Goal: Information Seeking & Learning: Learn about a topic

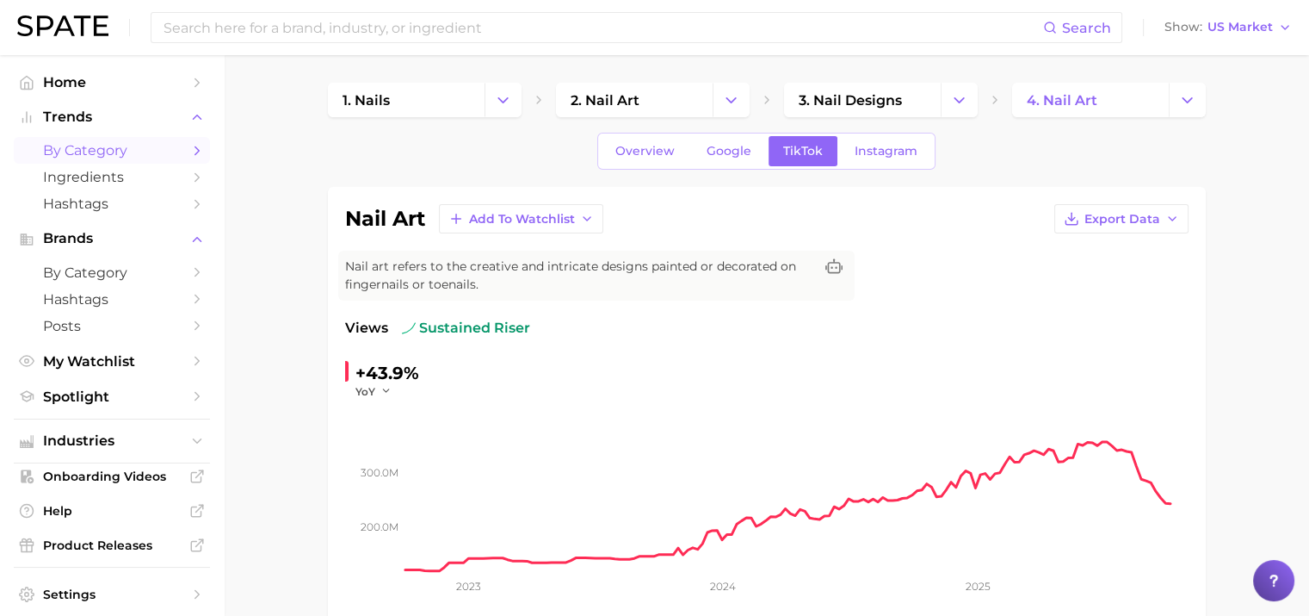
click at [84, 142] on span "by Category" at bounding box center [112, 150] width 138 height 16
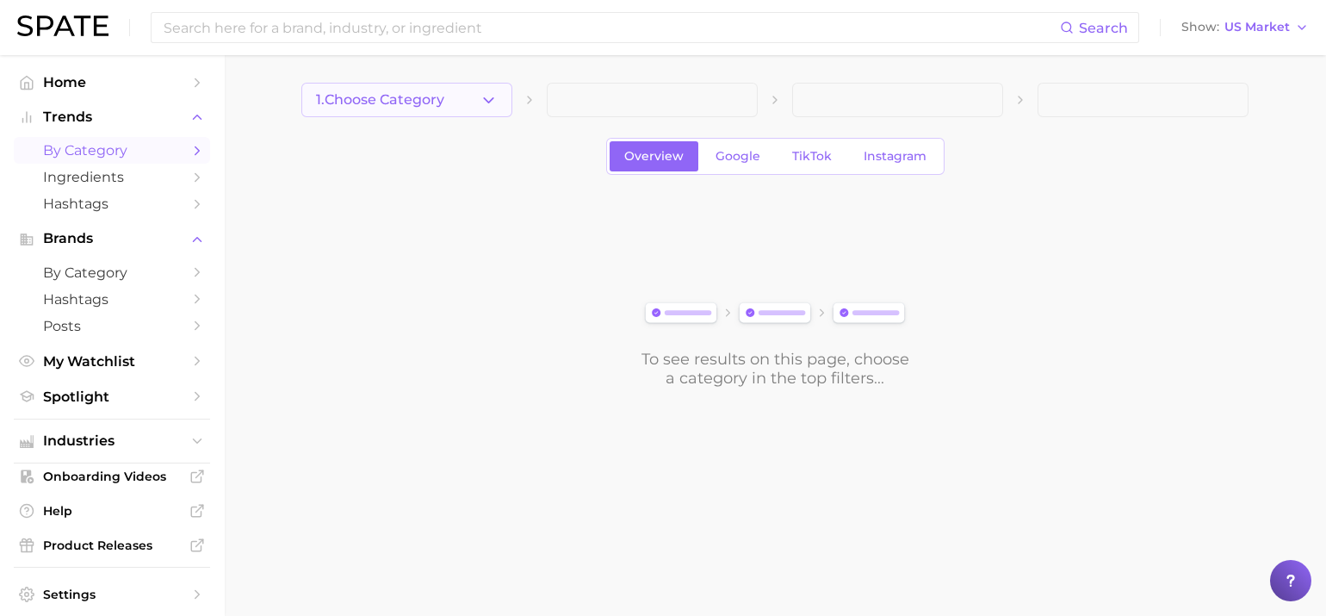
click at [487, 102] on polyline "button" at bounding box center [488, 99] width 9 height 4
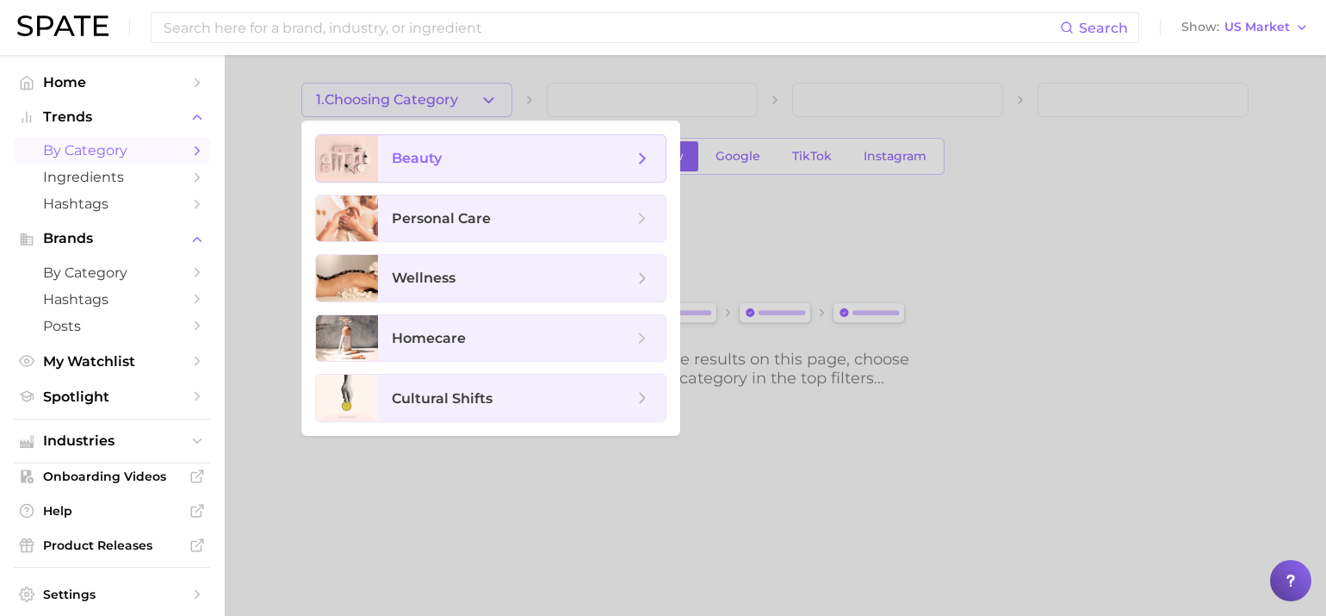
click at [439, 139] on span "beauty" at bounding box center [522, 158] width 288 height 46
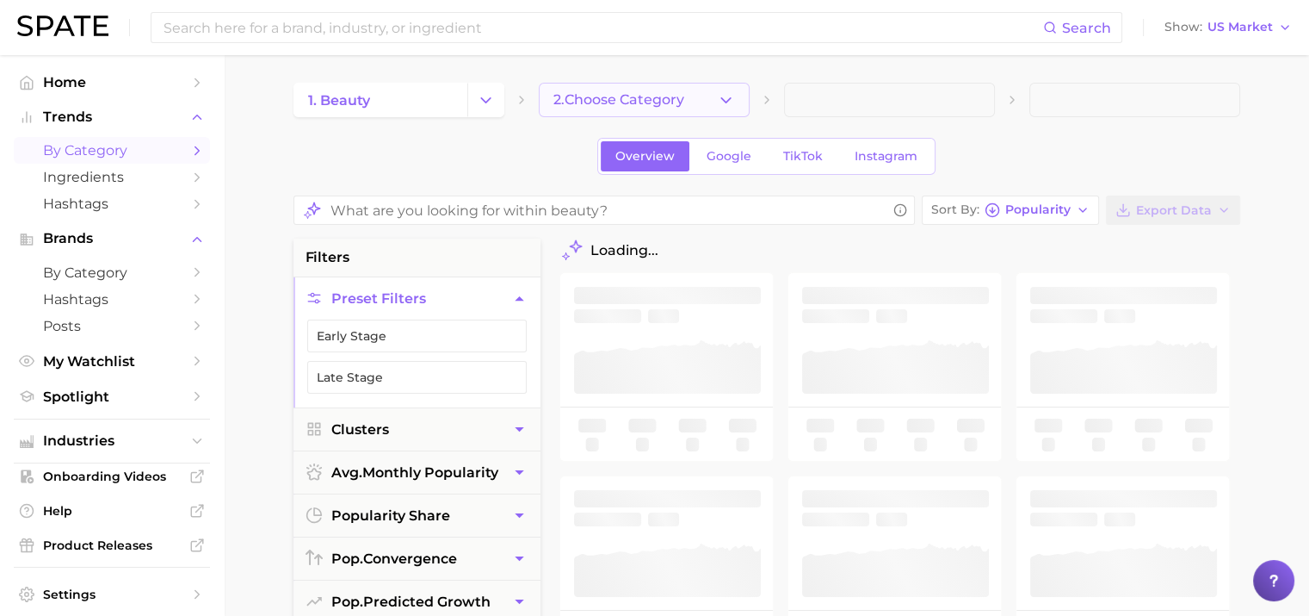
click at [706, 99] on button "2. Choose Category" at bounding box center [644, 100] width 211 height 34
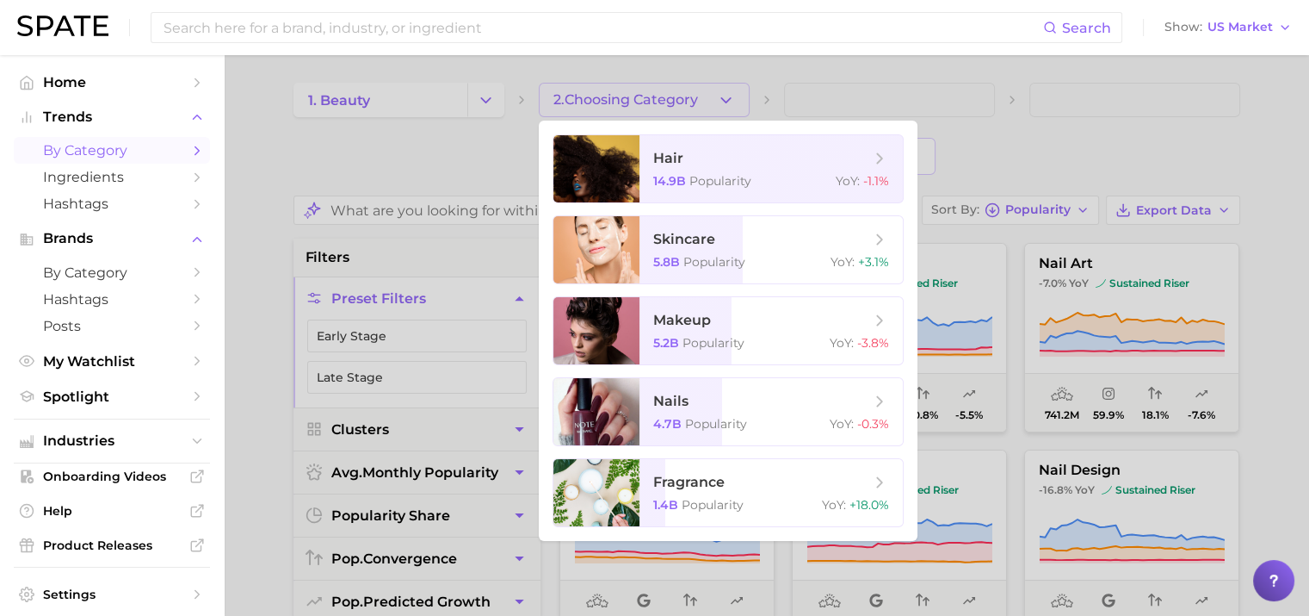
click at [451, 115] on div at bounding box center [654, 308] width 1309 height 616
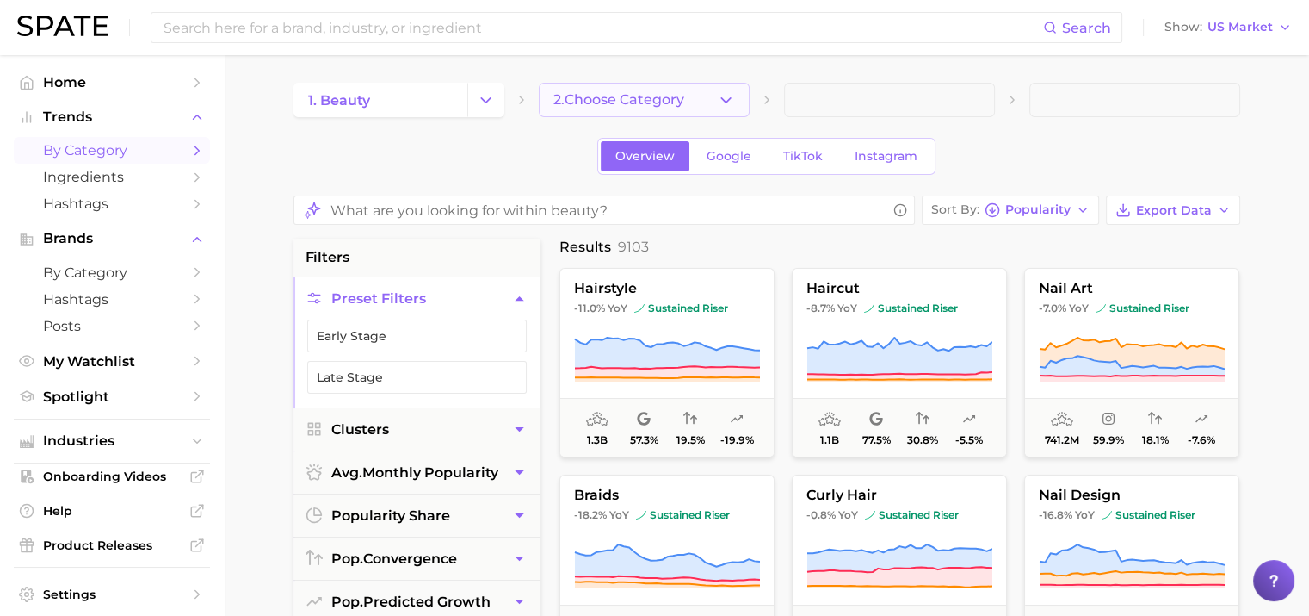
click at [727, 96] on icon "button" at bounding box center [726, 100] width 18 height 18
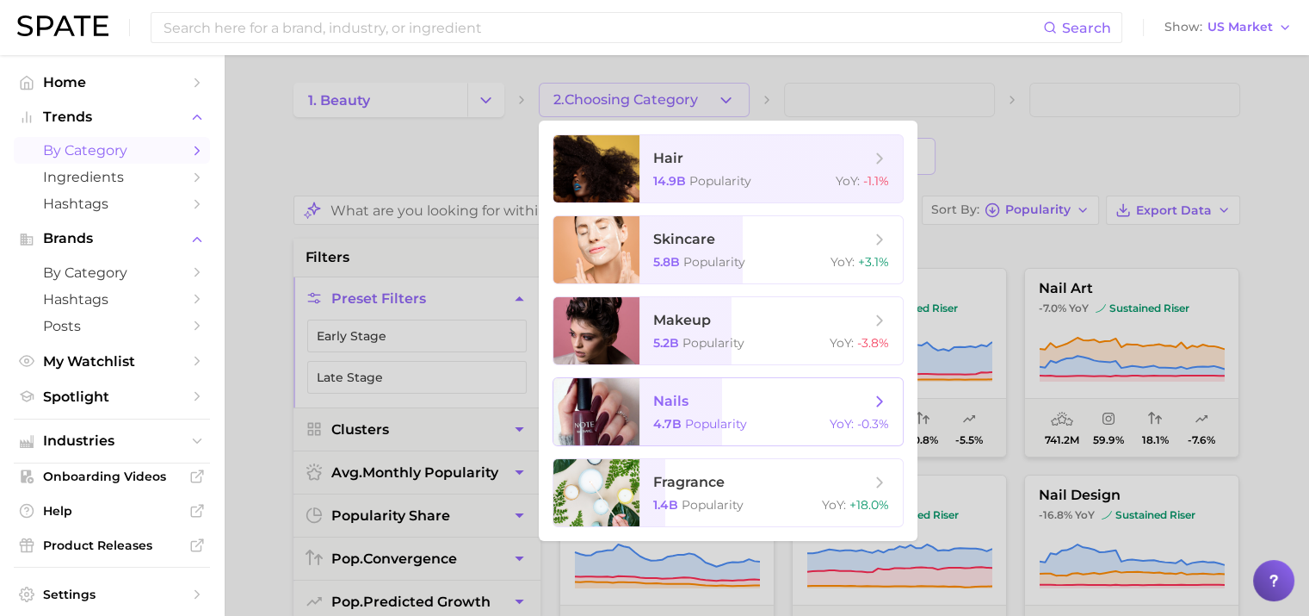
click at [684, 408] on span "nails" at bounding box center [670, 401] width 35 height 16
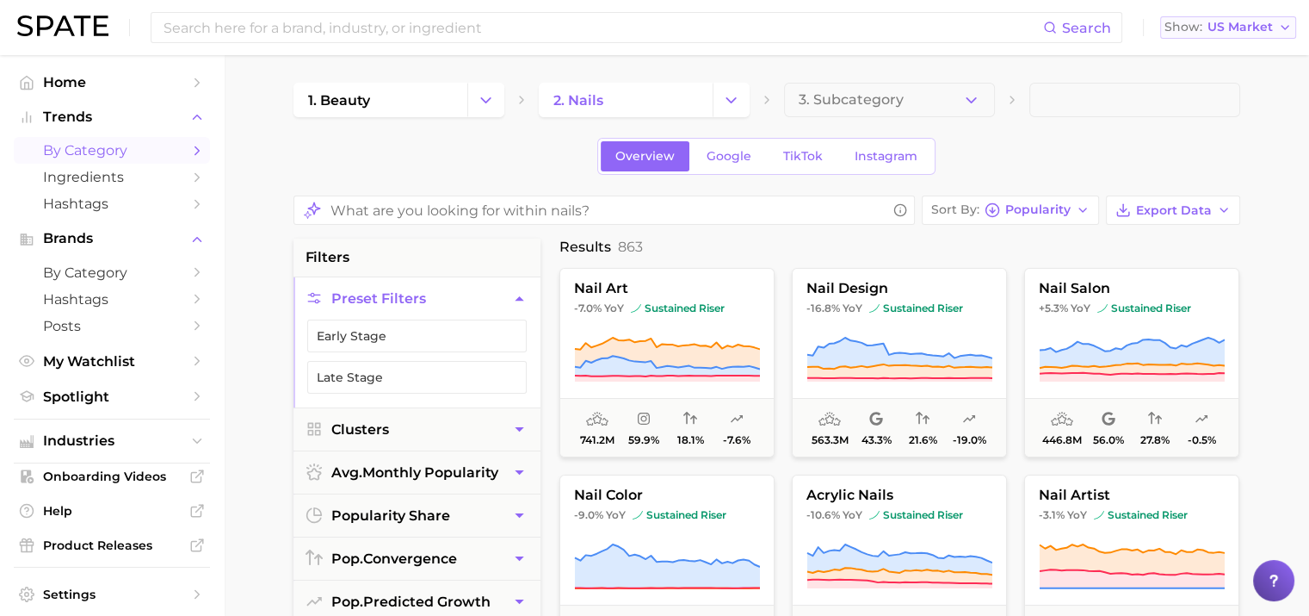
click at [1273, 33] on button "Show US Market" at bounding box center [1228, 27] width 136 height 22
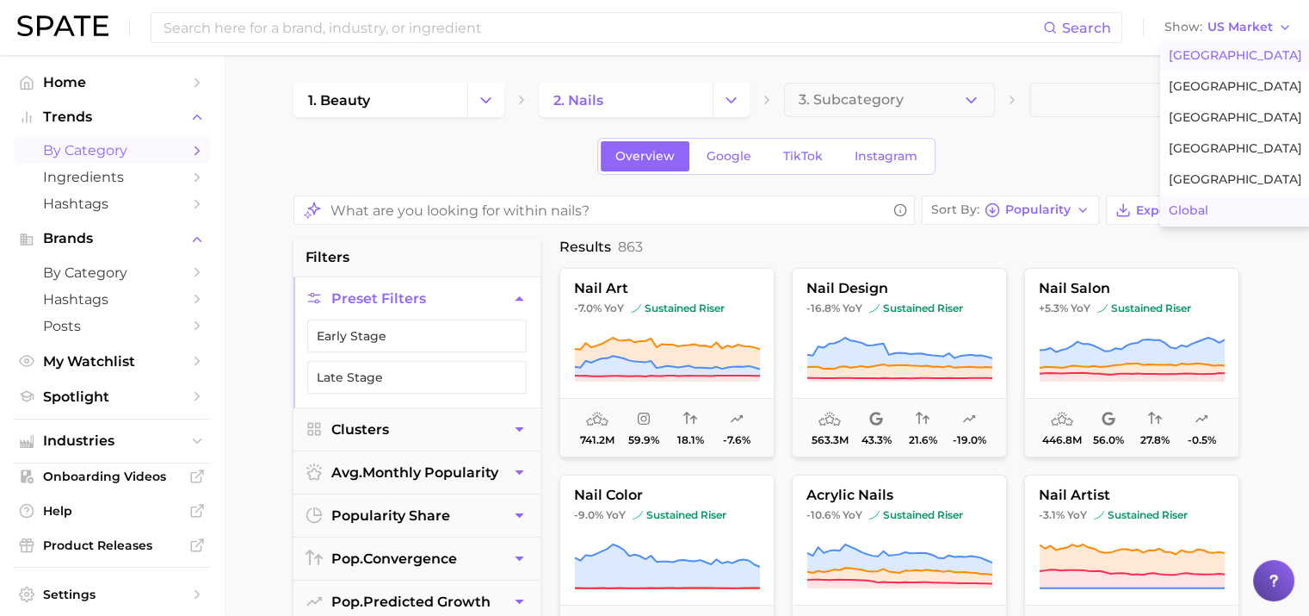
click at [1222, 203] on button "Global" at bounding box center [1235, 210] width 151 height 31
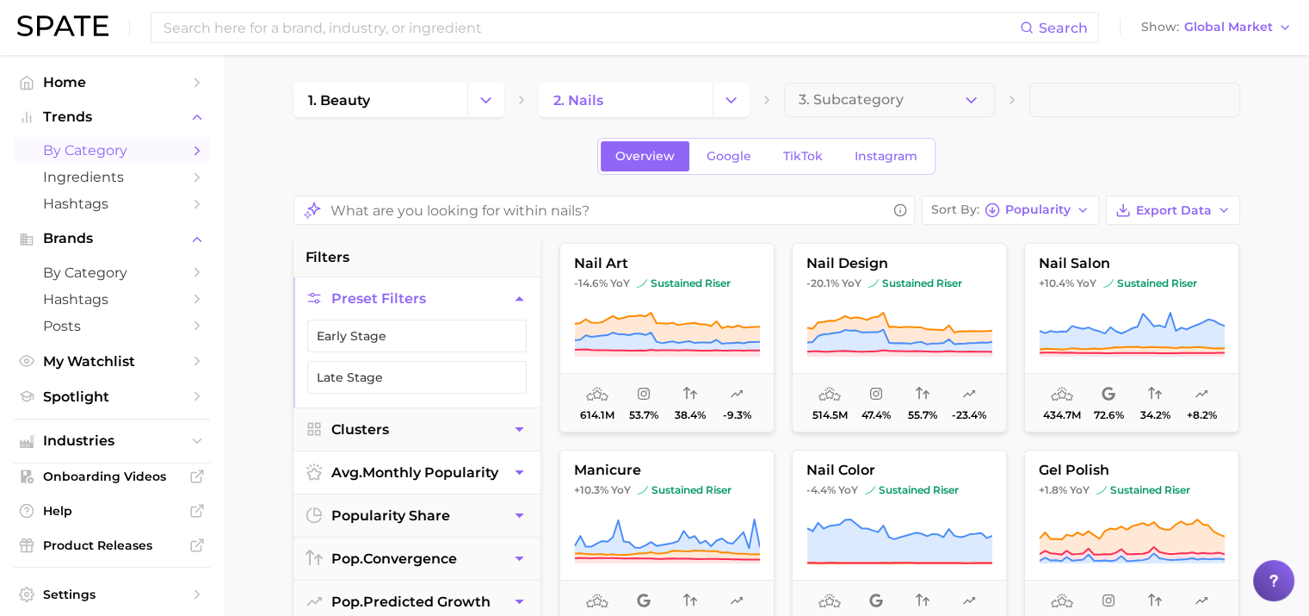
click at [451, 464] on span "avg. monthly popularity" at bounding box center [414, 472] width 167 height 16
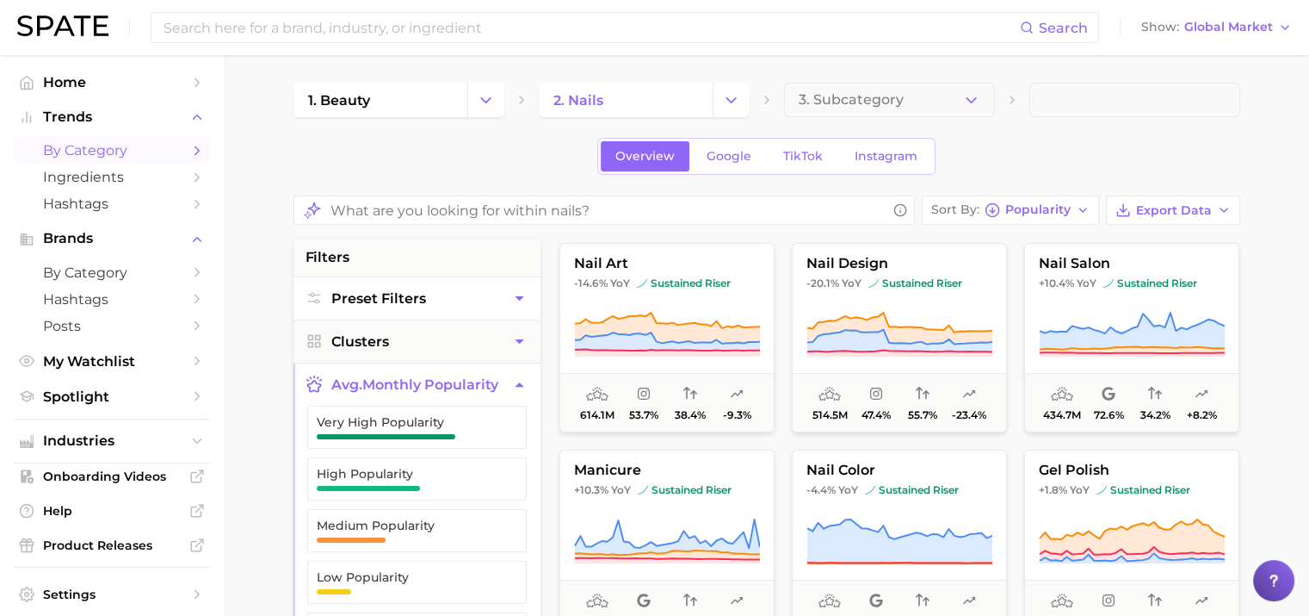
click at [446, 300] on button "Preset Filters" at bounding box center [417, 298] width 247 height 42
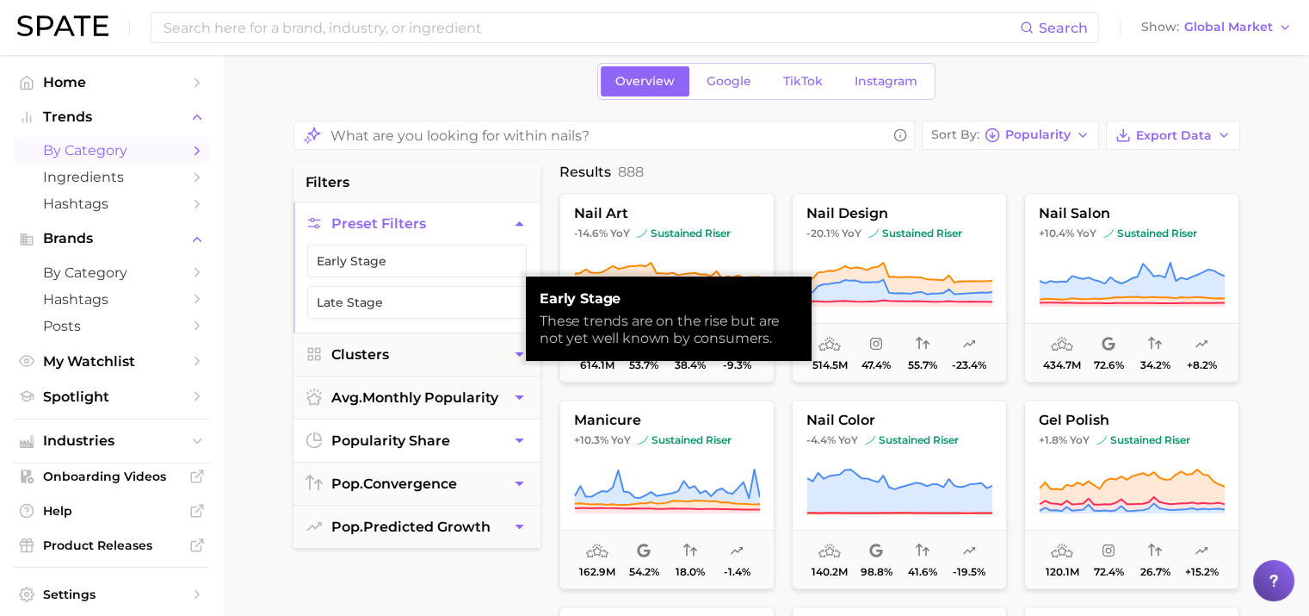
scroll to position [107, 0]
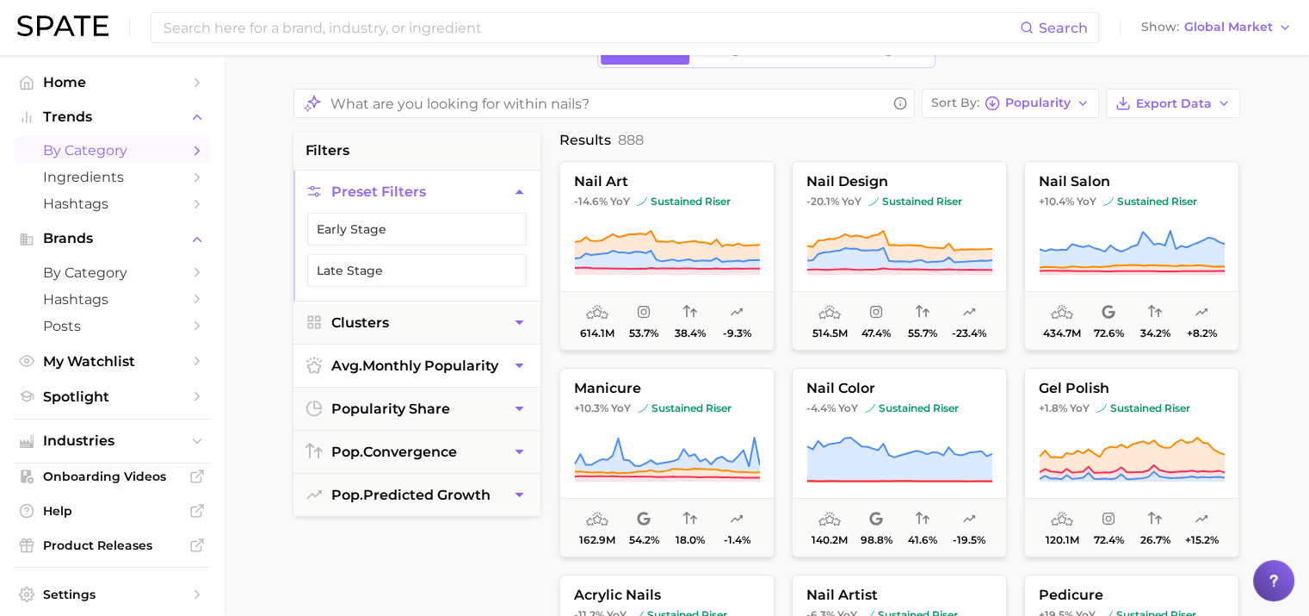
click at [462, 366] on span "avg. monthly popularity" at bounding box center [414, 365] width 167 height 16
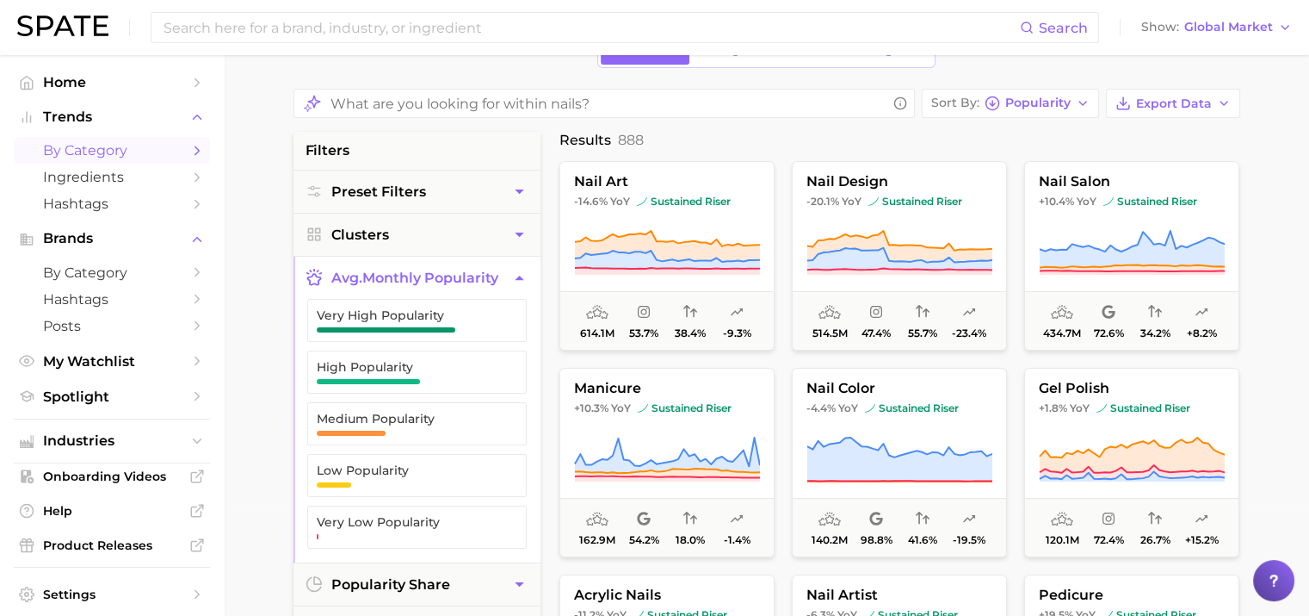
click at [270, 338] on main "1. beauty 2. nails 3. Subcategory Overview Google TikTok Instagram Sort By Popu…" at bounding box center [767, 616] width 1086 height 1336
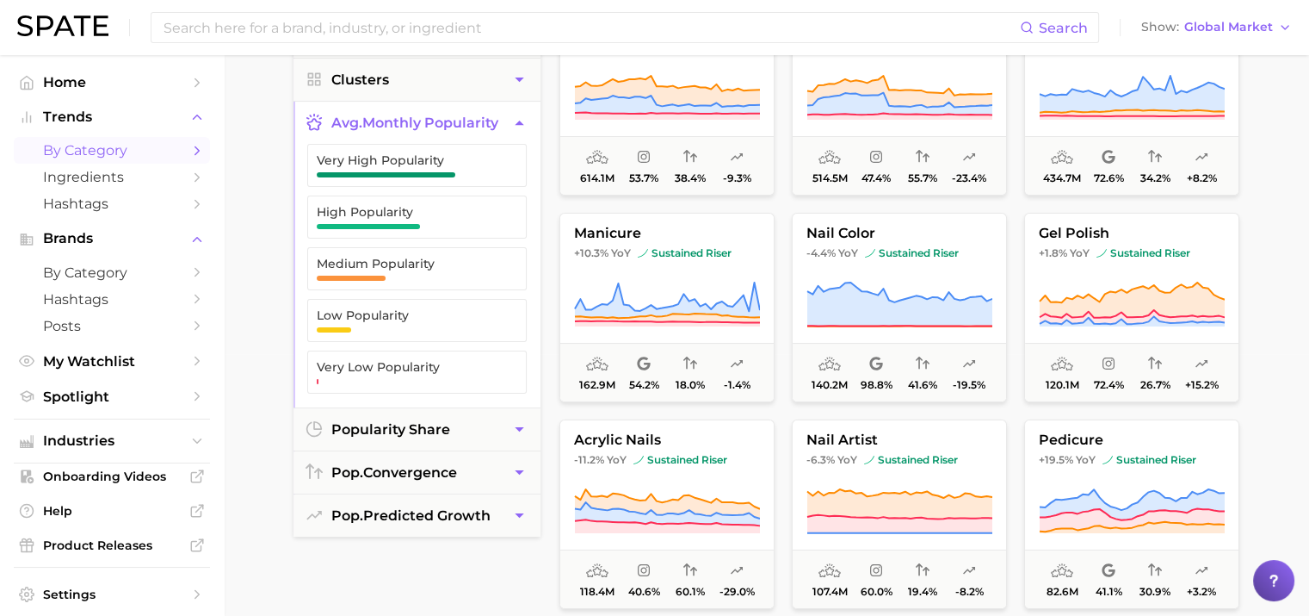
scroll to position [323, 0]
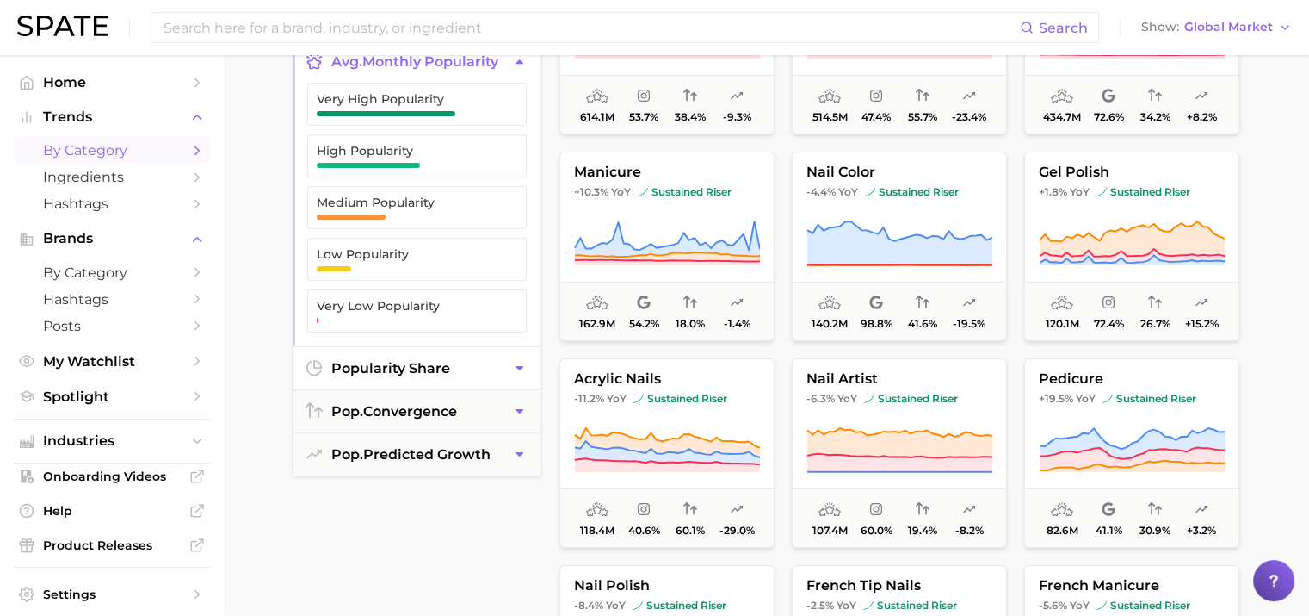
click at [371, 370] on span "popularity share" at bounding box center [390, 368] width 119 height 16
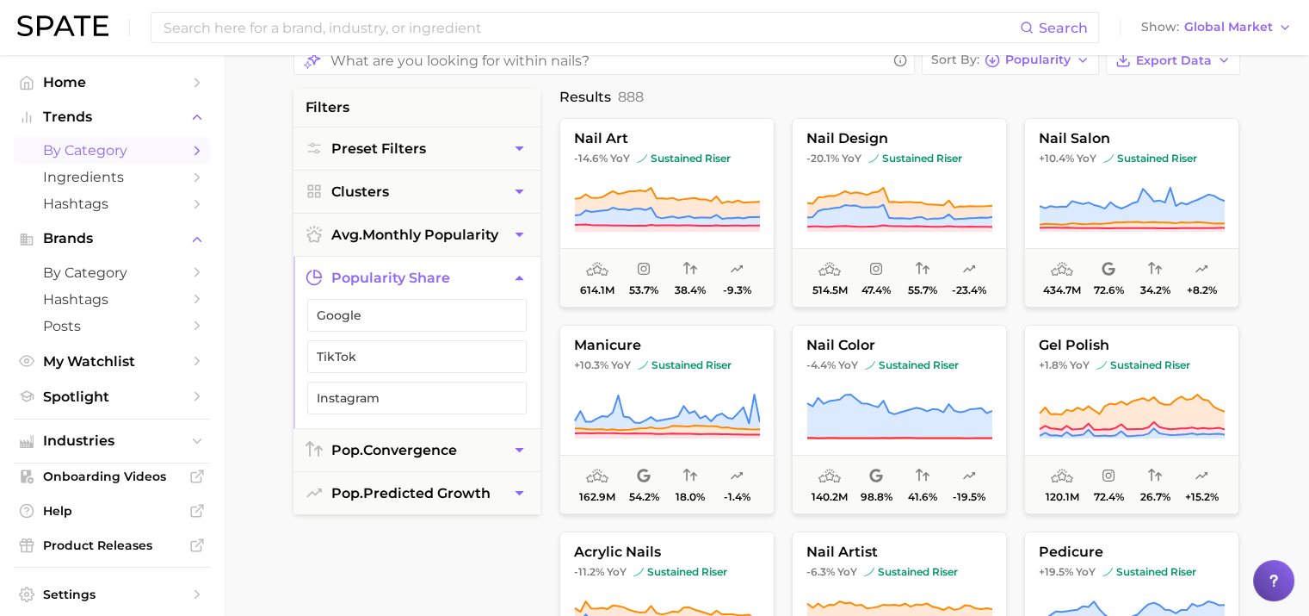
scroll to position [0, 0]
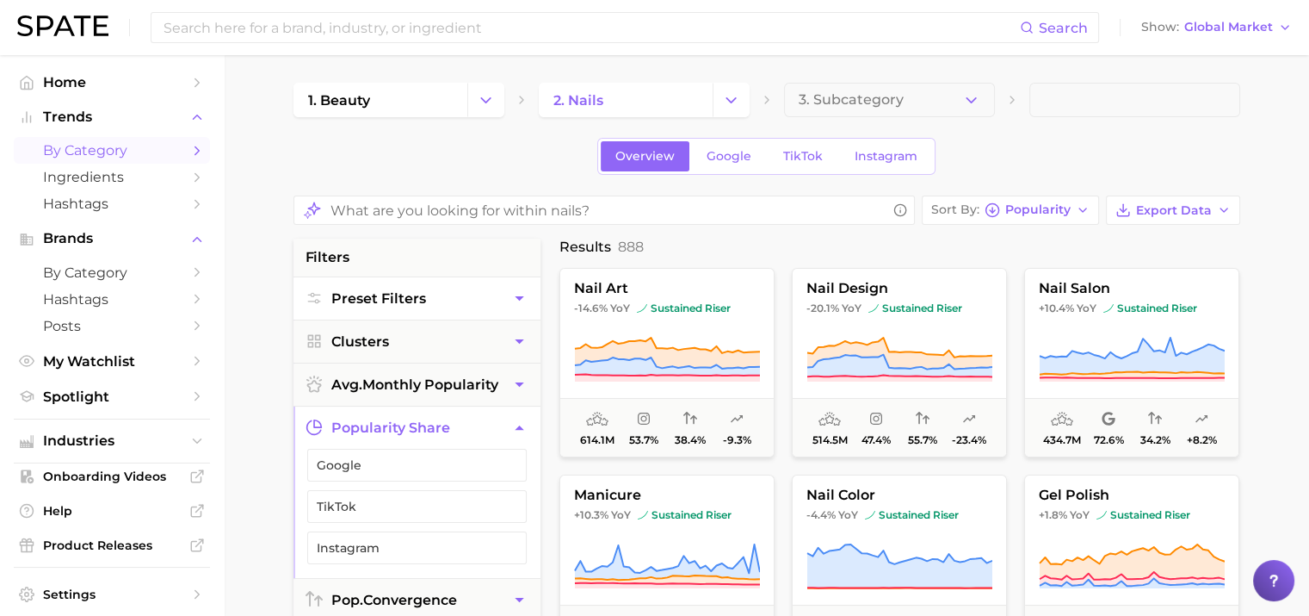
click at [397, 304] on span "Preset Filters" at bounding box center [378, 298] width 95 height 16
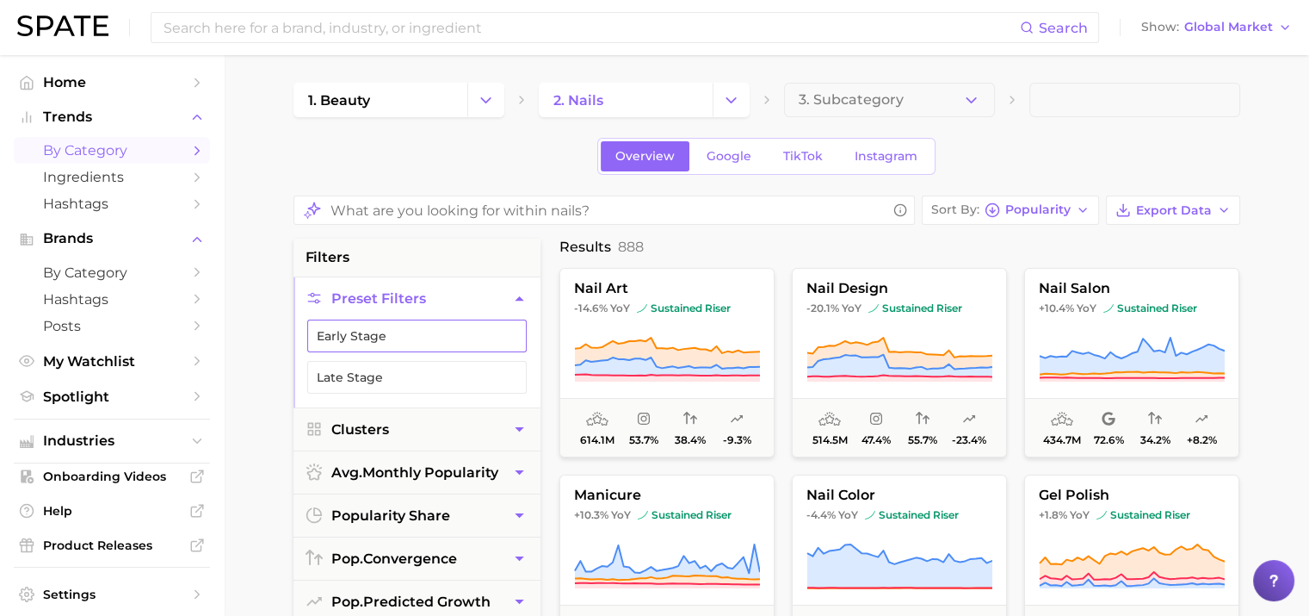
click at [380, 327] on button "Early Stage" at bounding box center [417, 335] width 220 height 33
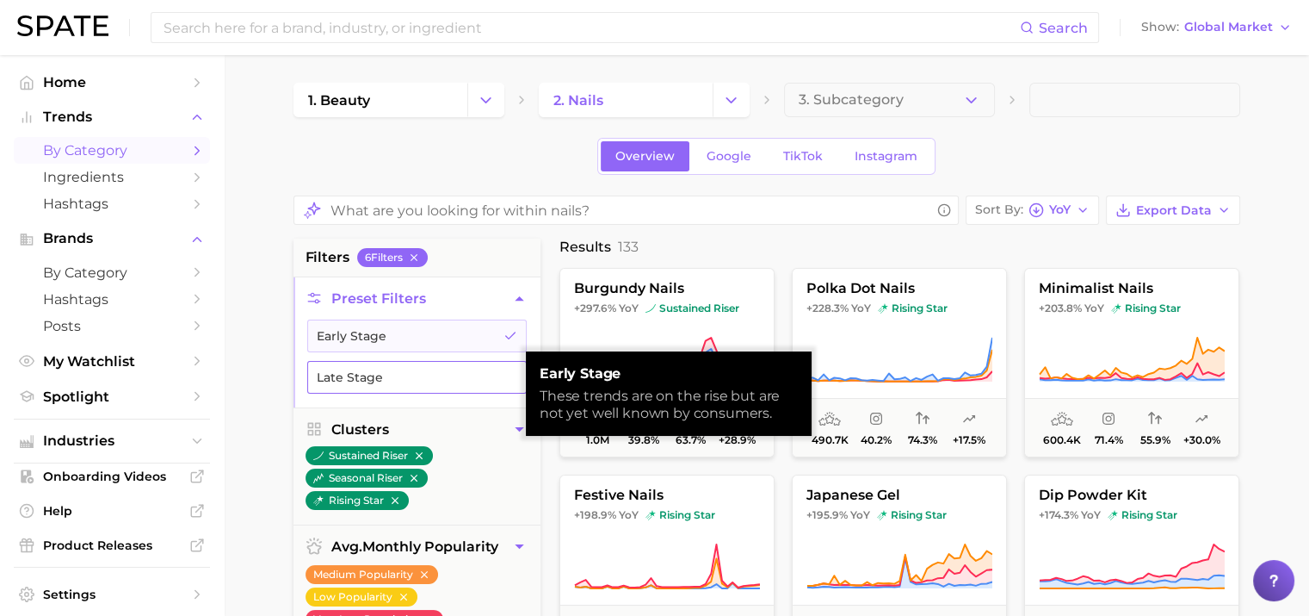
click at [385, 372] on button "Late Stage" at bounding box center [417, 377] width 220 height 33
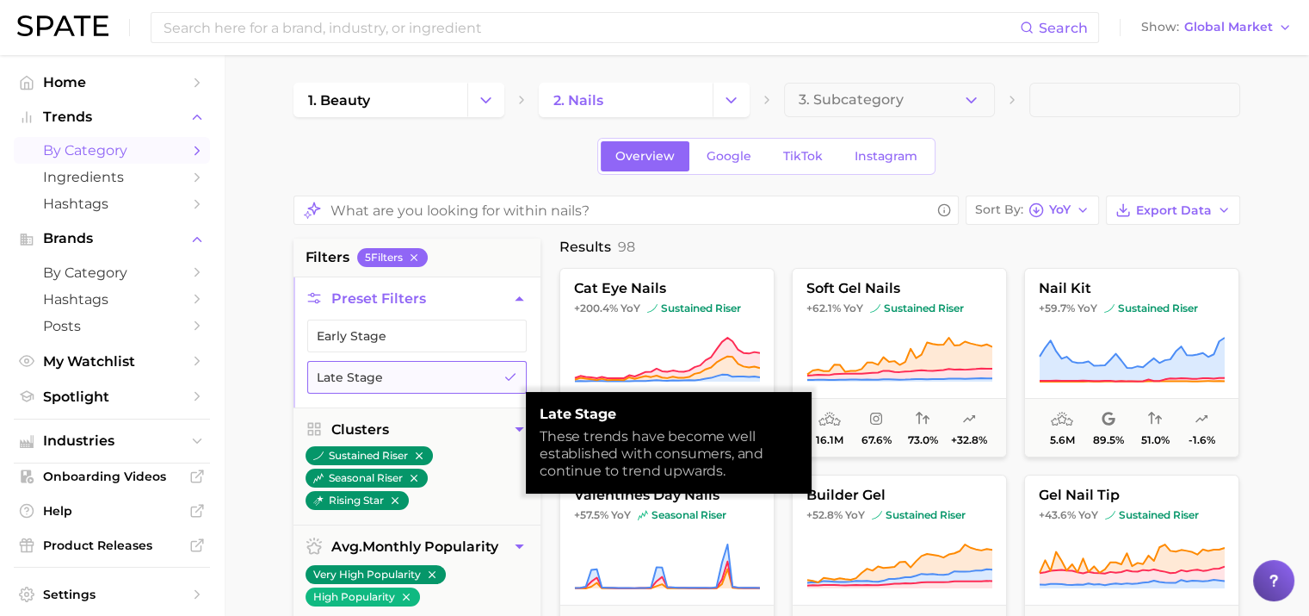
click at [386, 372] on button "Late Stage" at bounding box center [417, 377] width 220 height 33
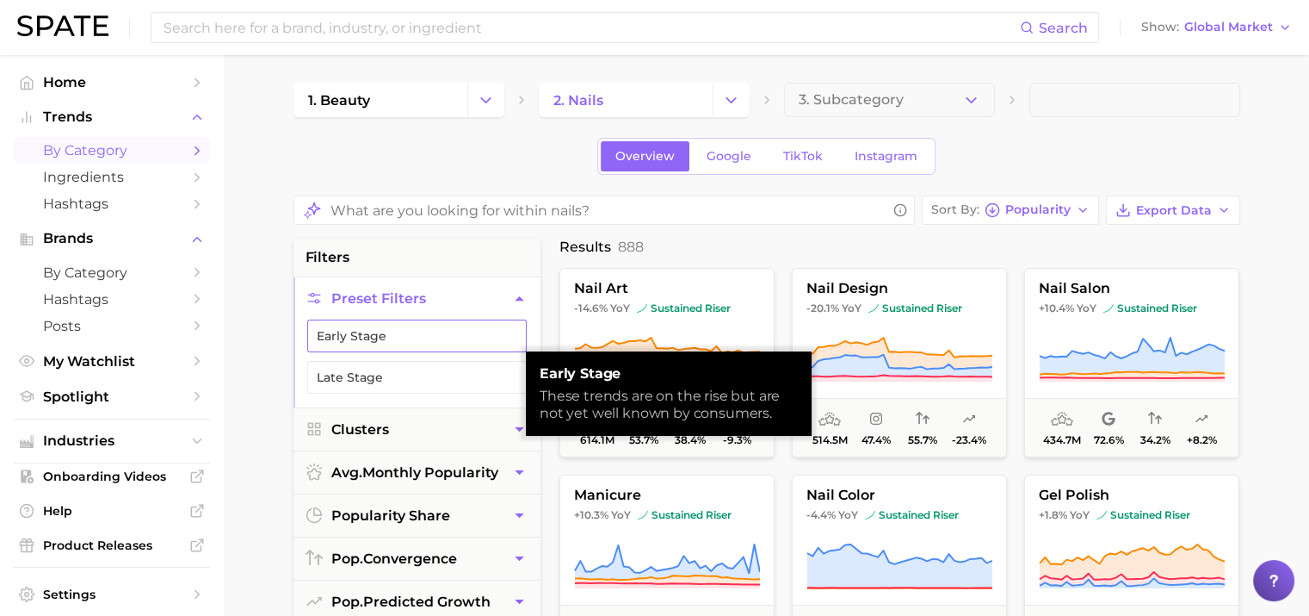
click at [392, 339] on button "Early Stage" at bounding box center [417, 335] width 220 height 33
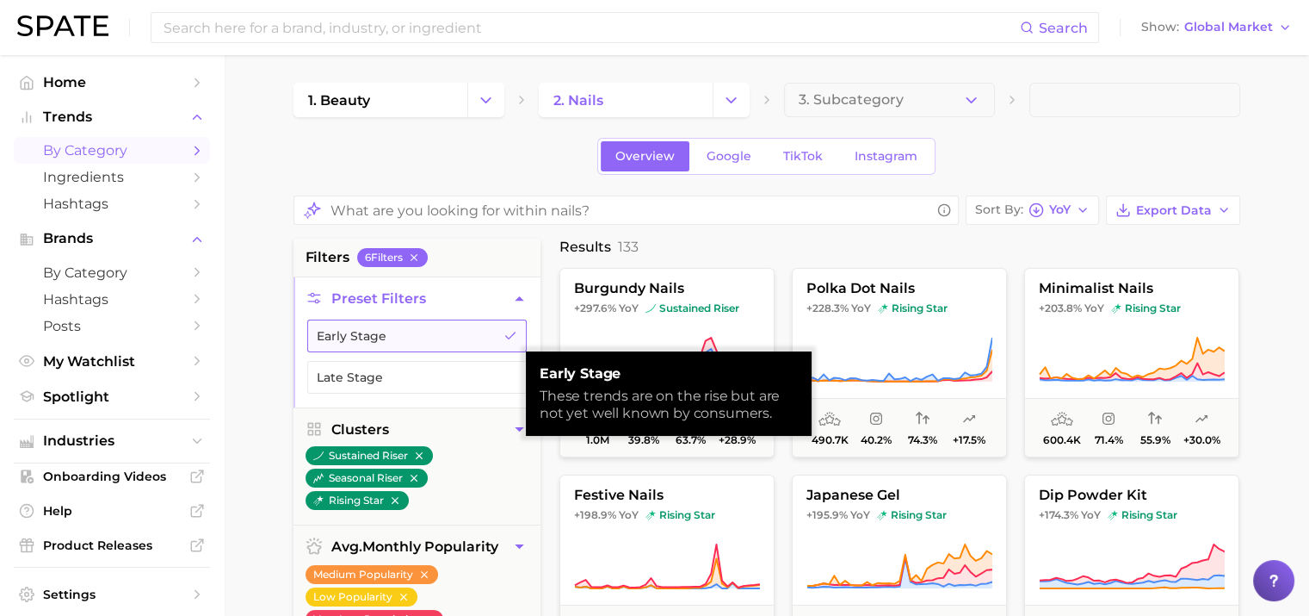
click at [396, 340] on button "Early Stage" at bounding box center [417, 335] width 220 height 33
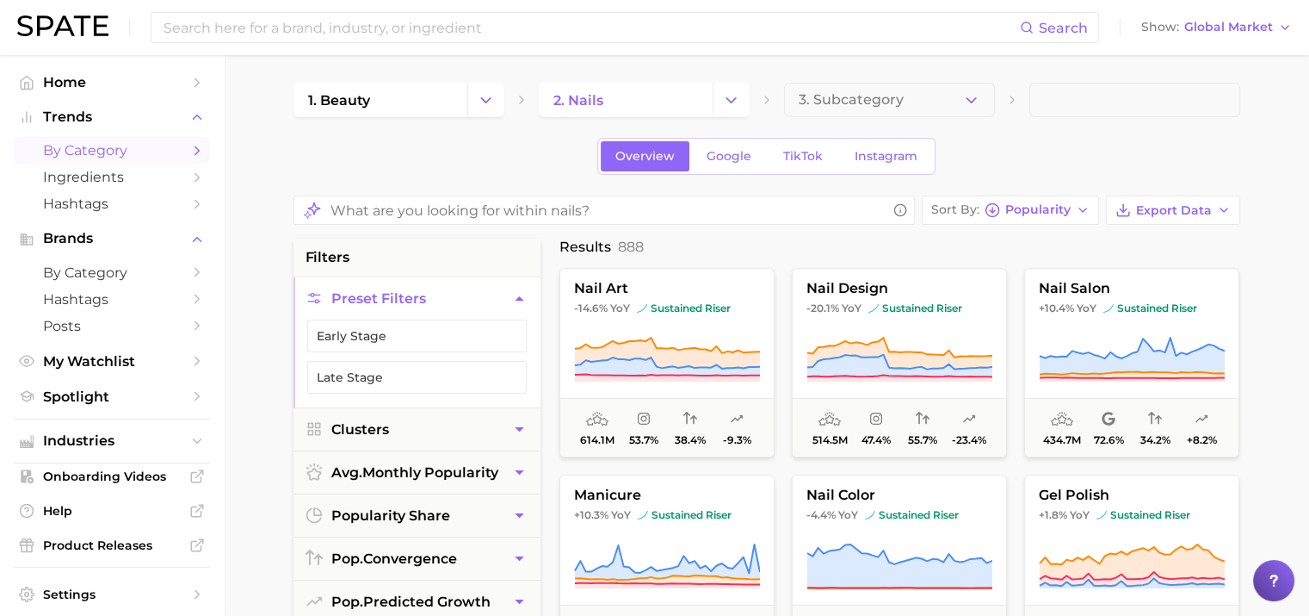
click at [964, 107] on icon "button" at bounding box center [971, 100] width 18 height 18
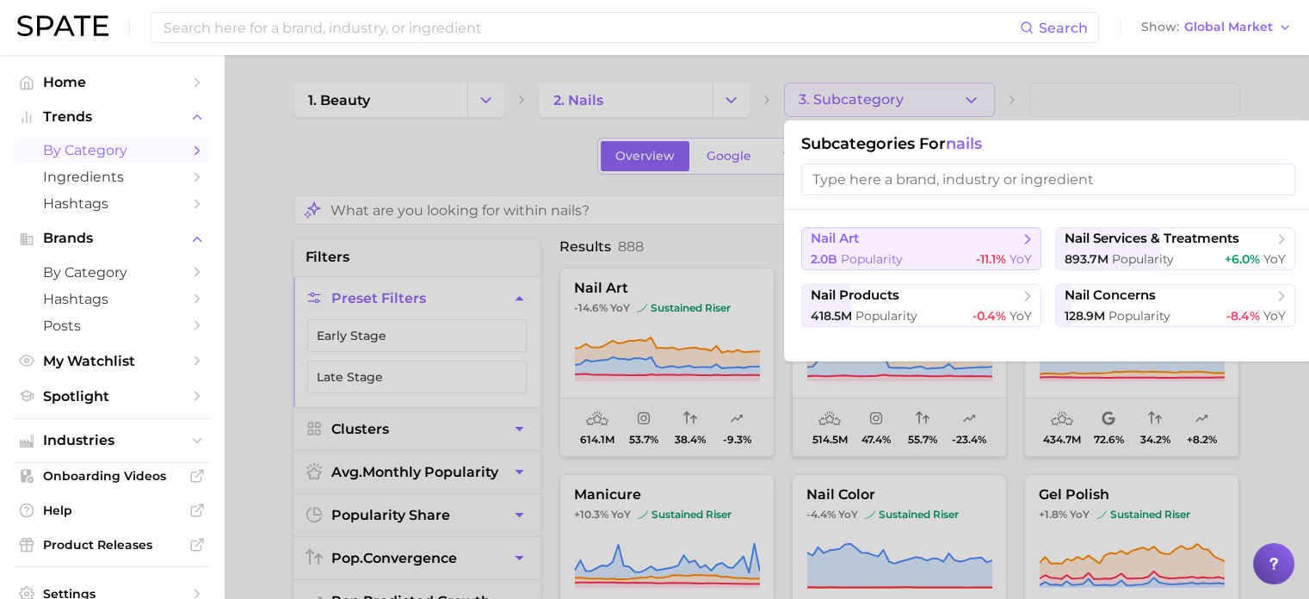
click at [913, 234] on span "nail art" at bounding box center [915, 239] width 209 height 17
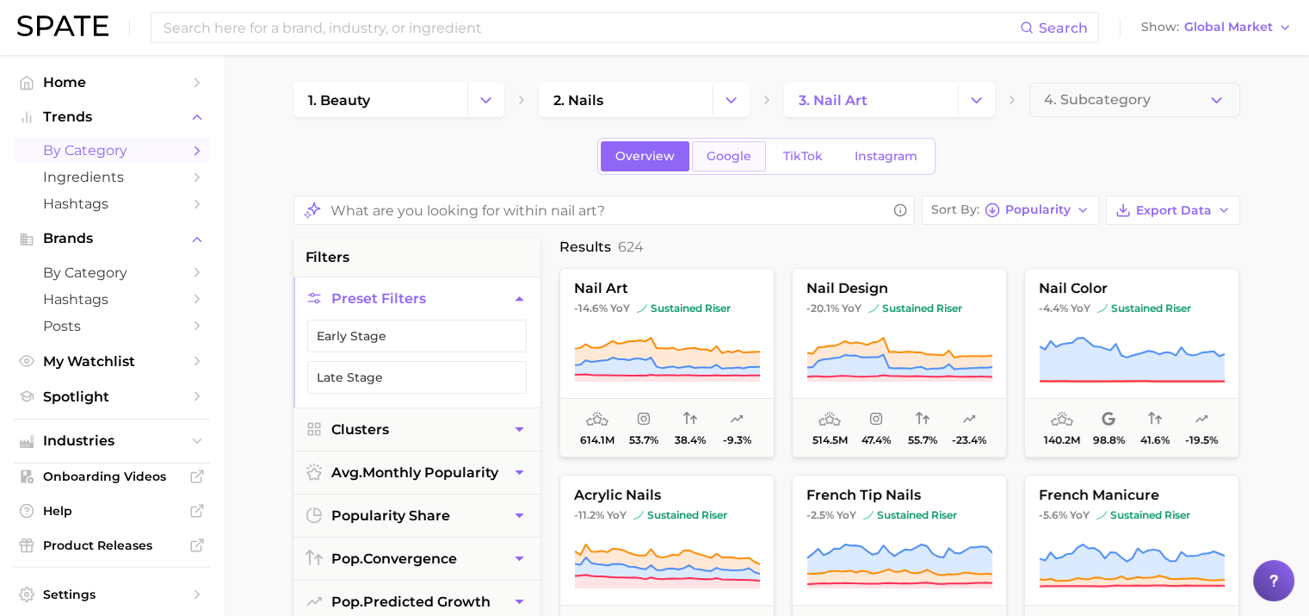
click at [728, 162] on span "Google" at bounding box center [729, 156] width 45 height 15
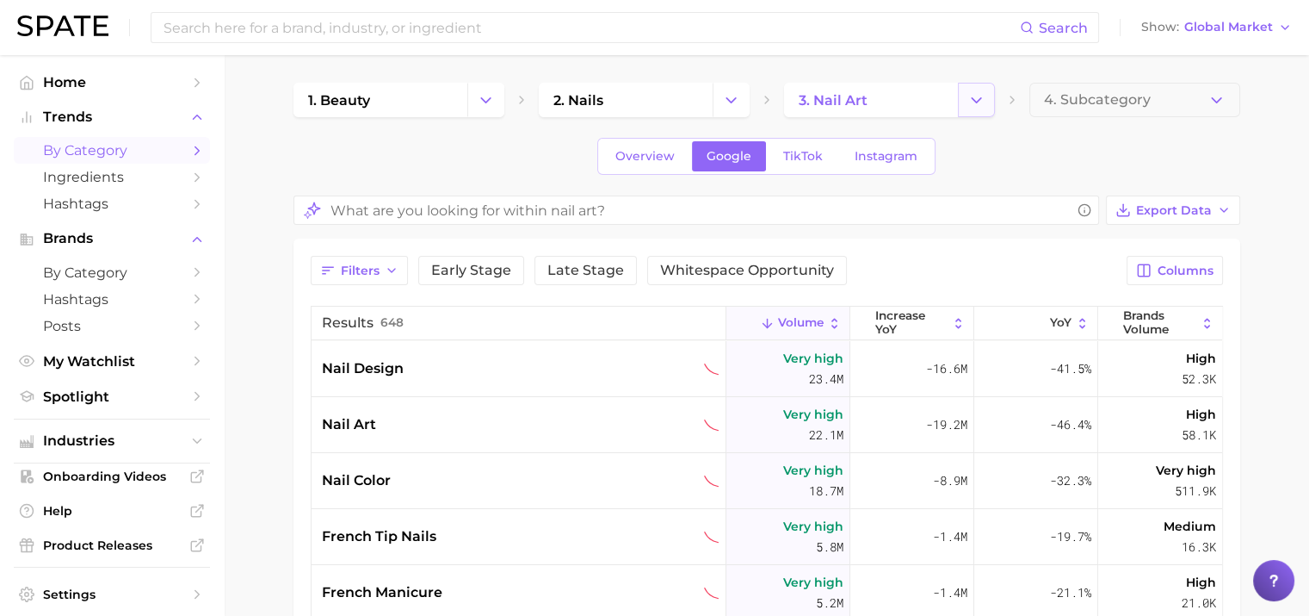
click at [979, 102] on icon "Change Category" at bounding box center [977, 100] width 18 height 18
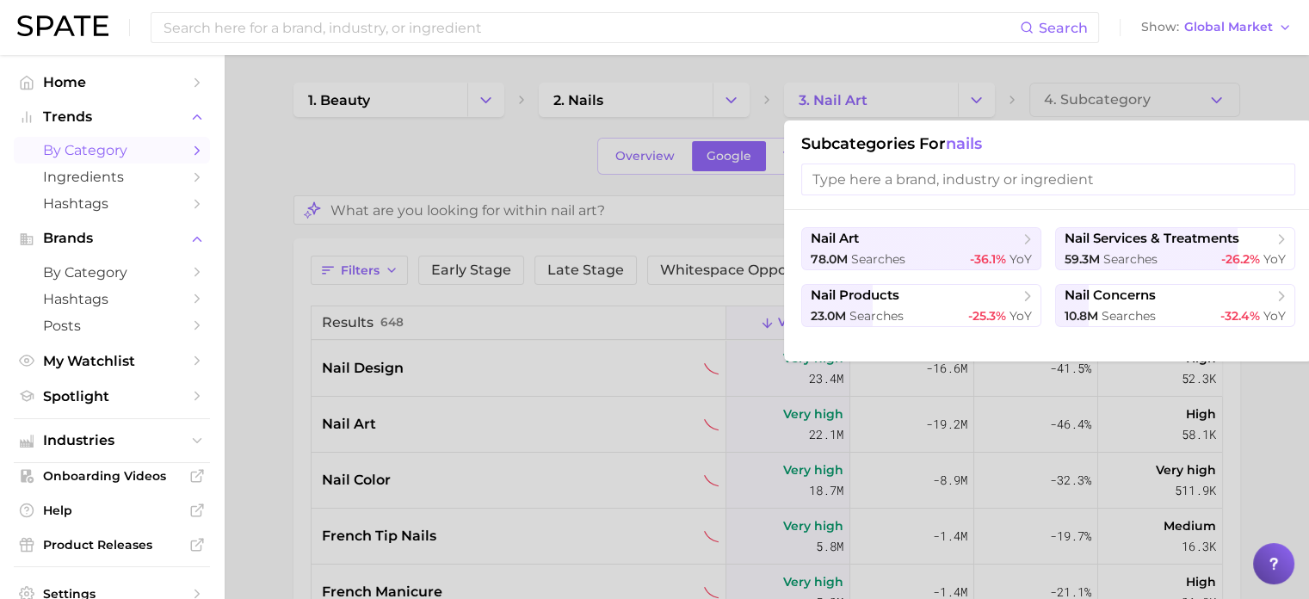
click at [379, 142] on div at bounding box center [654, 299] width 1309 height 599
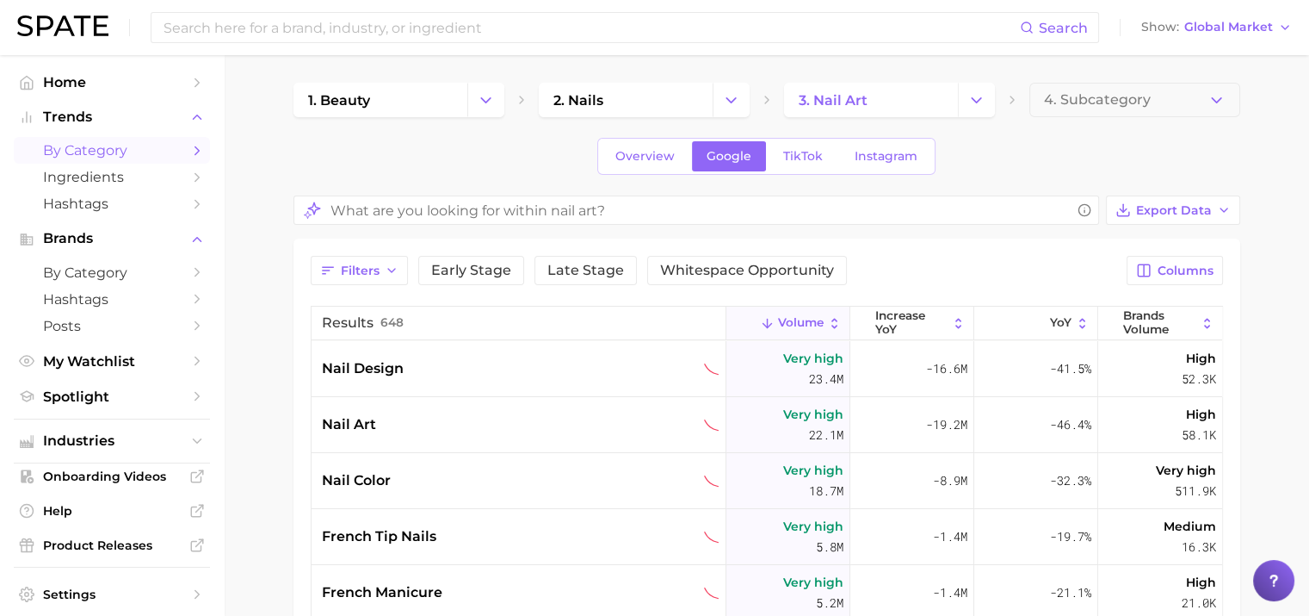
click at [119, 152] on span "by Category" at bounding box center [112, 150] width 138 height 16
click at [112, 152] on span "by Category" at bounding box center [112, 150] width 138 height 16
click at [630, 158] on span "Overview" at bounding box center [645, 156] width 59 height 15
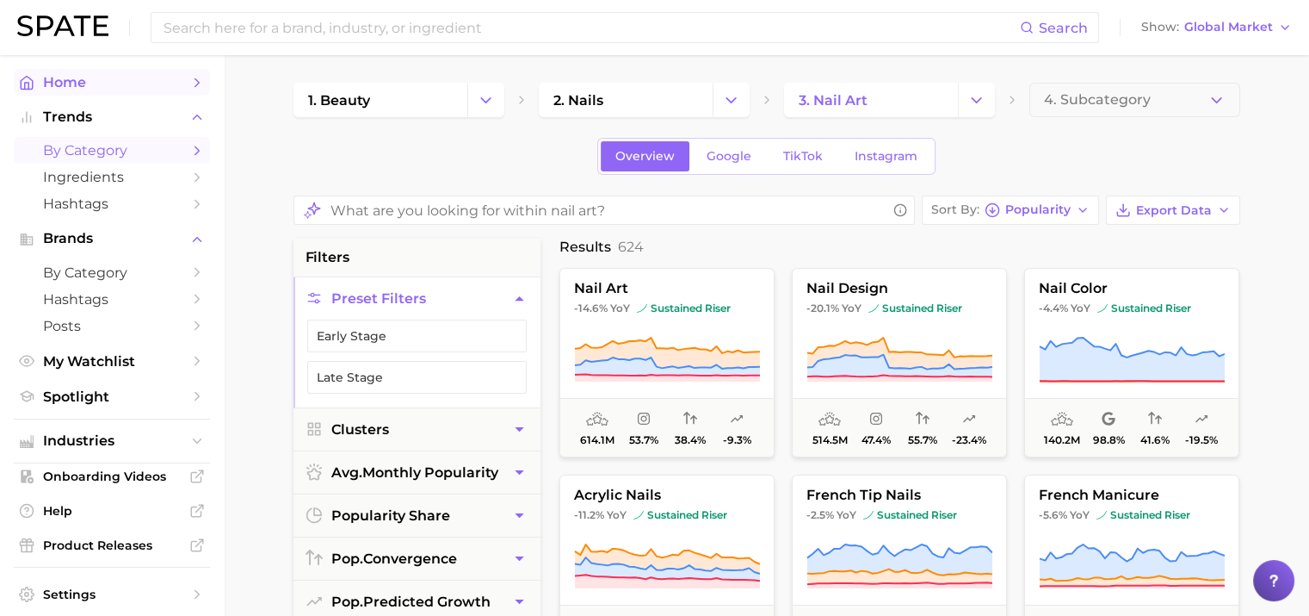
click at [99, 85] on span "Home" at bounding box center [112, 82] width 138 height 16
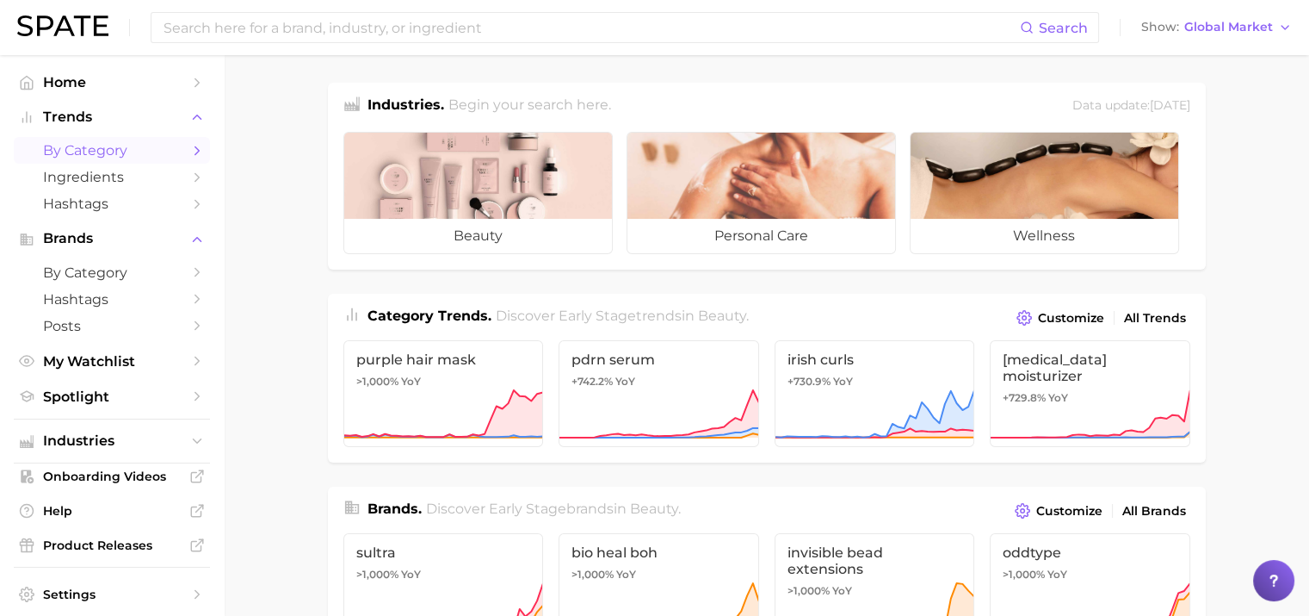
click at [106, 150] on span "by Category" at bounding box center [112, 150] width 138 height 16
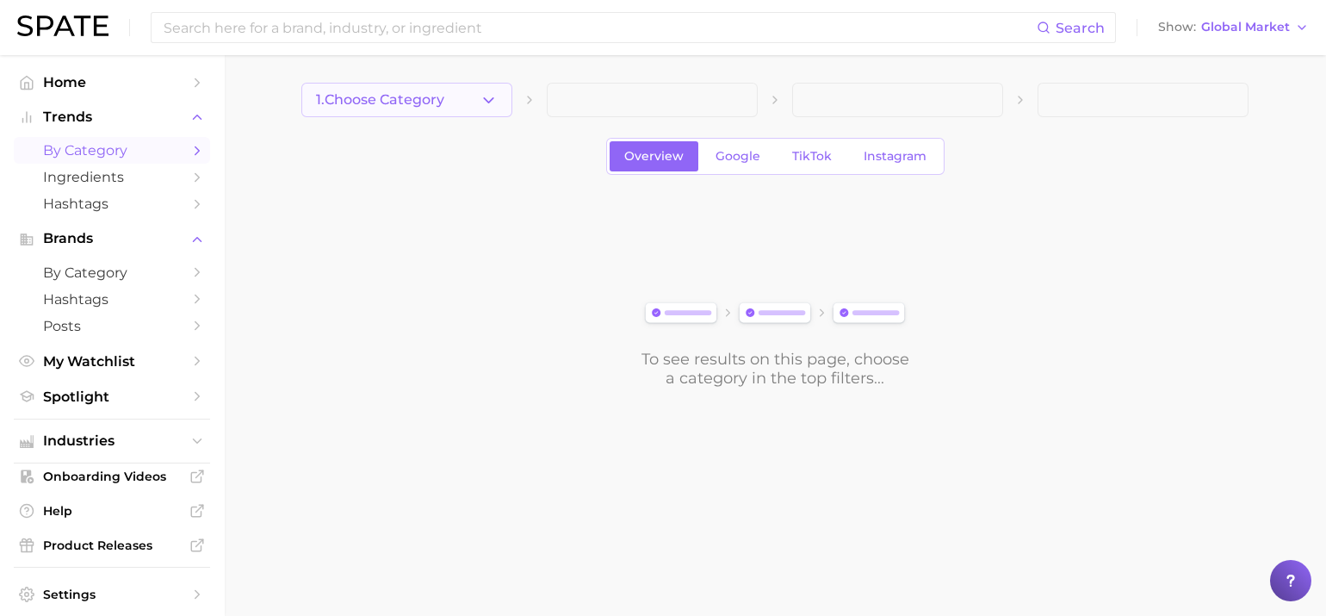
click at [477, 105] on button "1. Choose Category" at bounding box center [406, 100] width 211 height 34
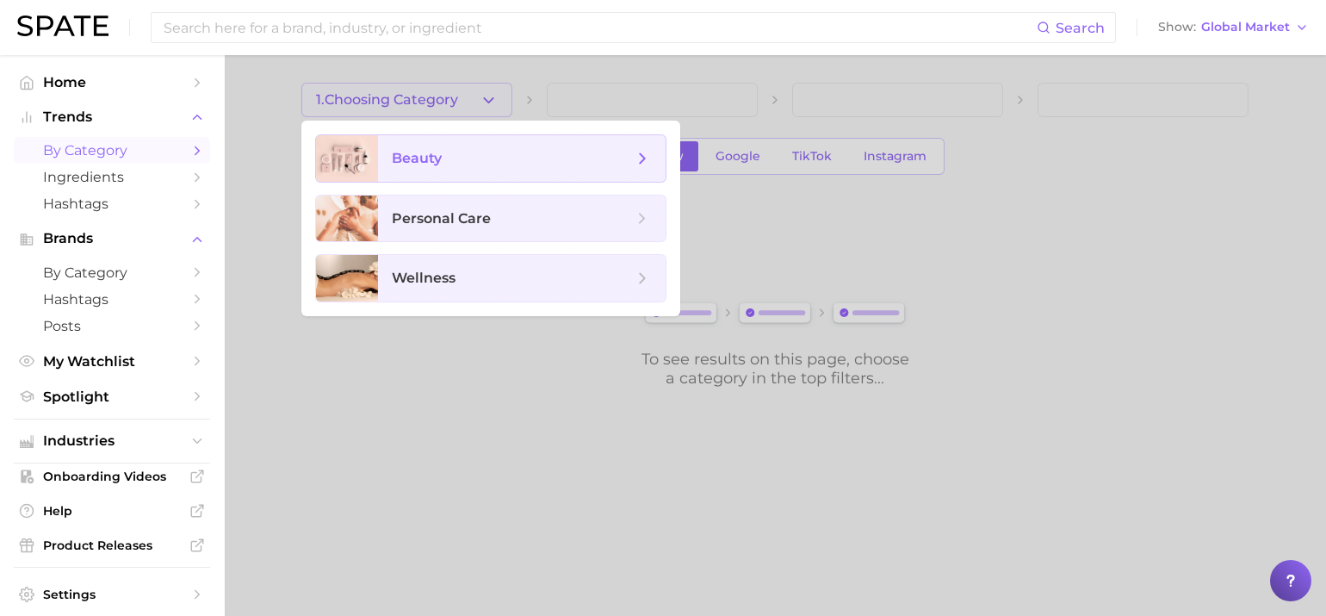
click at [473, 147] on span "beauty" at bounding box center [522, 158] width 288 height 46
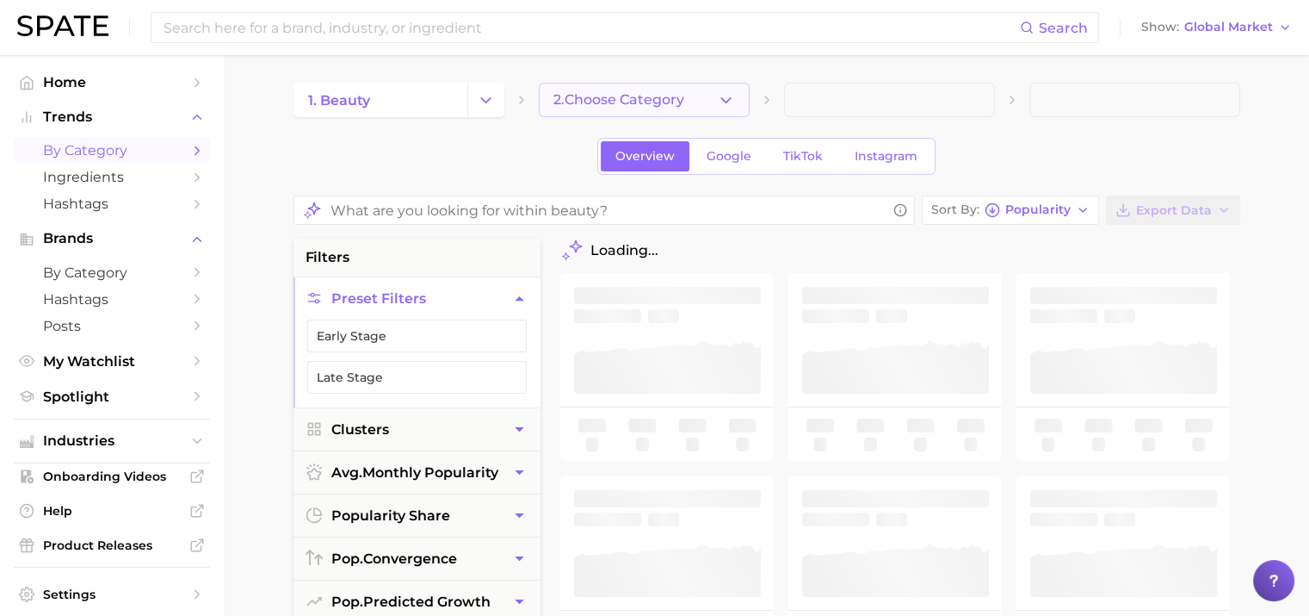
click at [627, 96] on span "2. Choose Category" at bounding box center [619, 99] width 131 height 15
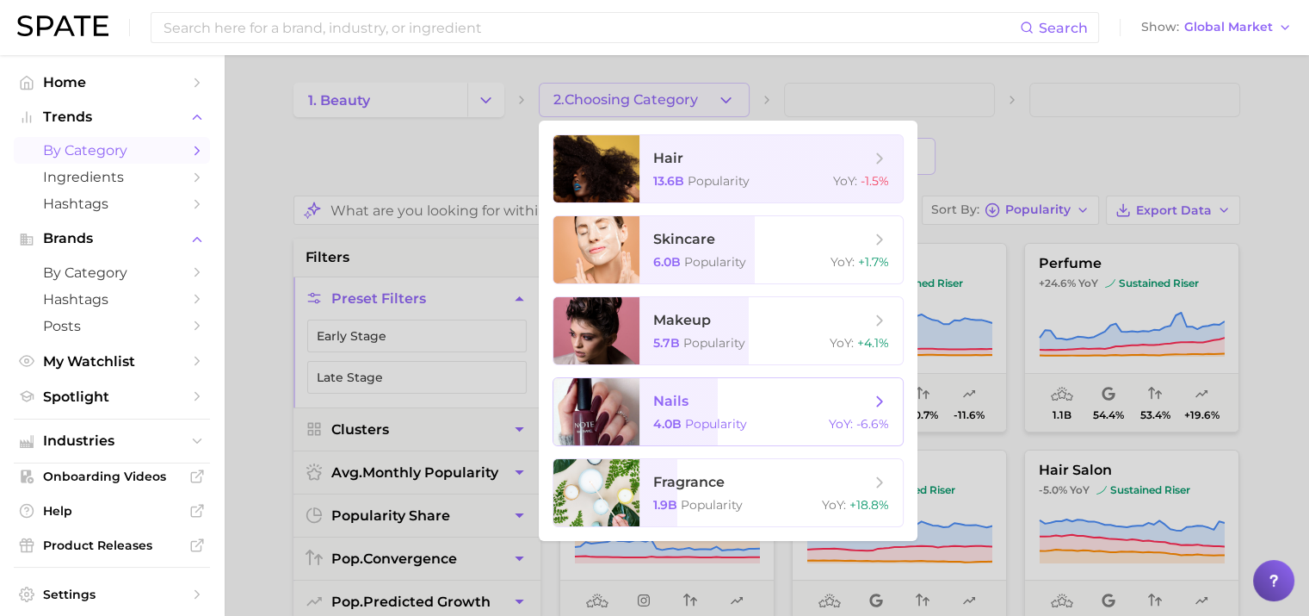
click at [697, 400] on span "nails" at bounding box center [761, 401] width 217 height 19
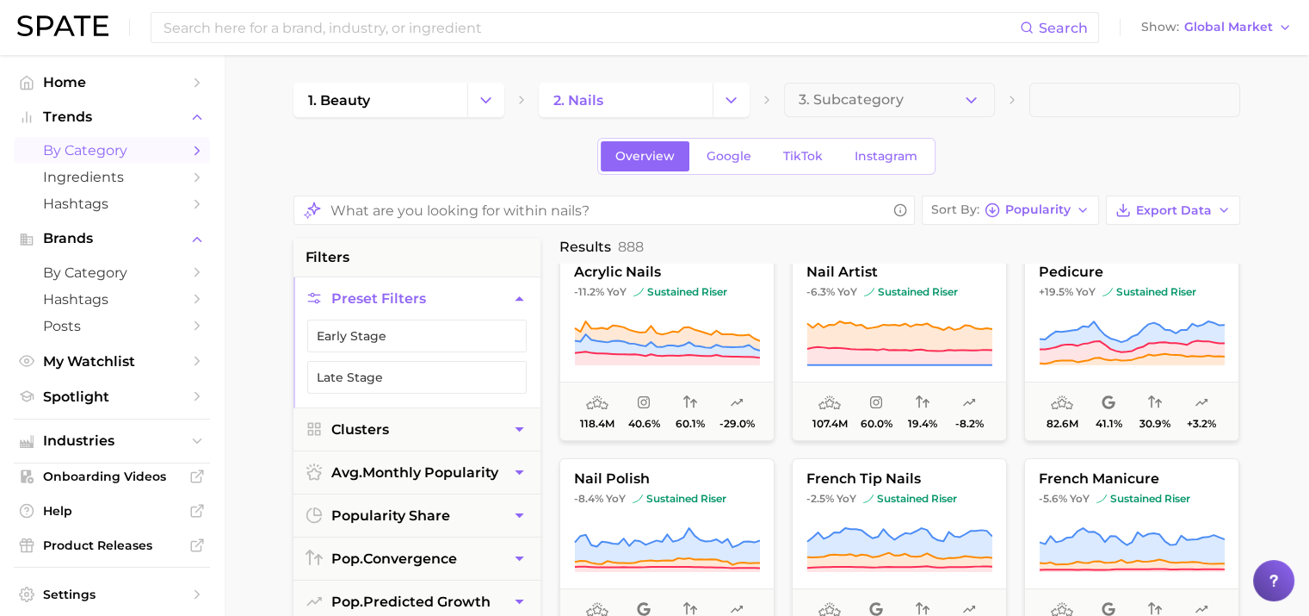
scroll to position [538, 0]
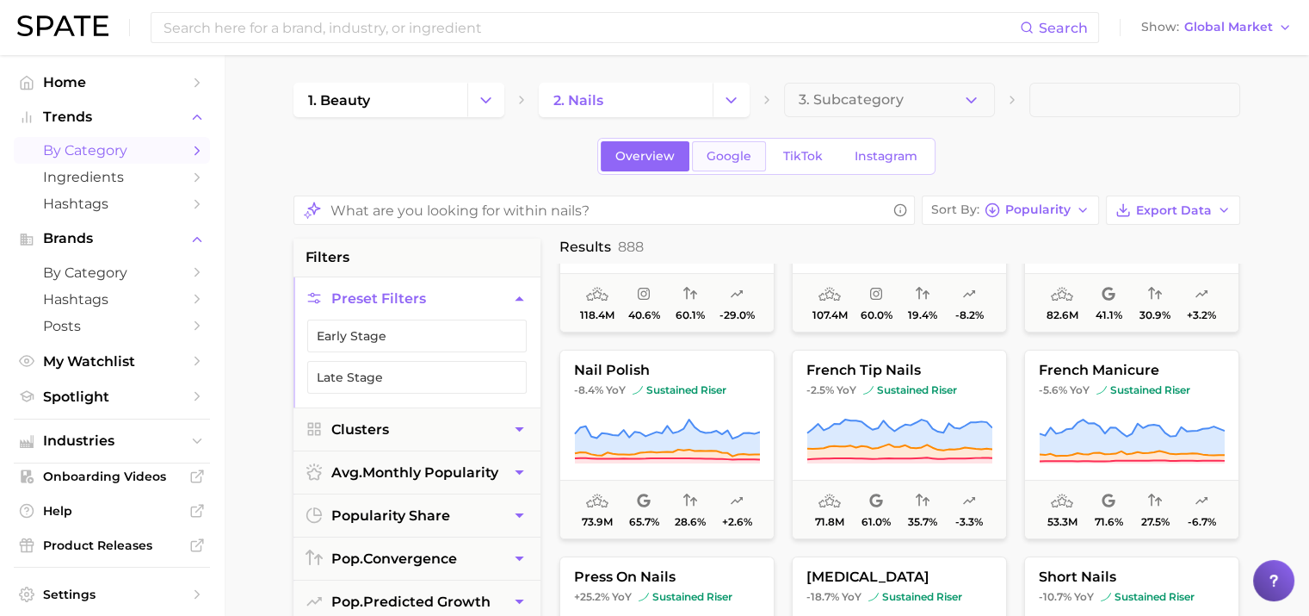
click at [732, 164] on link "Google" at bounding box center [729, 156] width 74 height 30
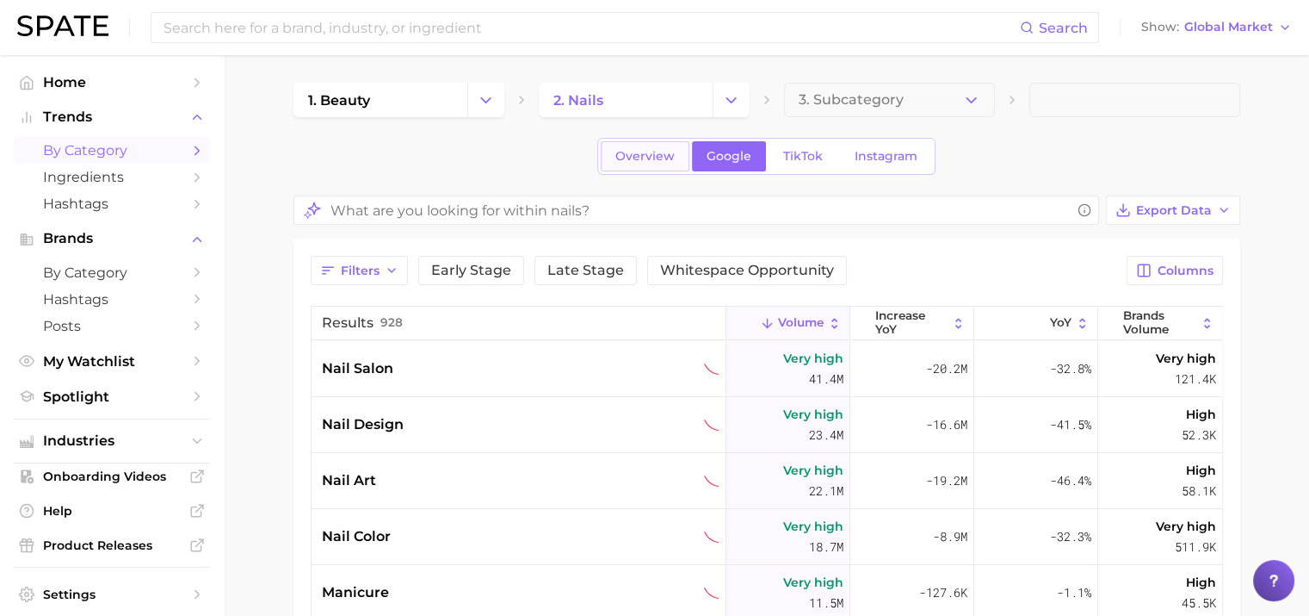
click at [656, 163] on span "Overview" at bounding box center [645, 156] width 59 height 15
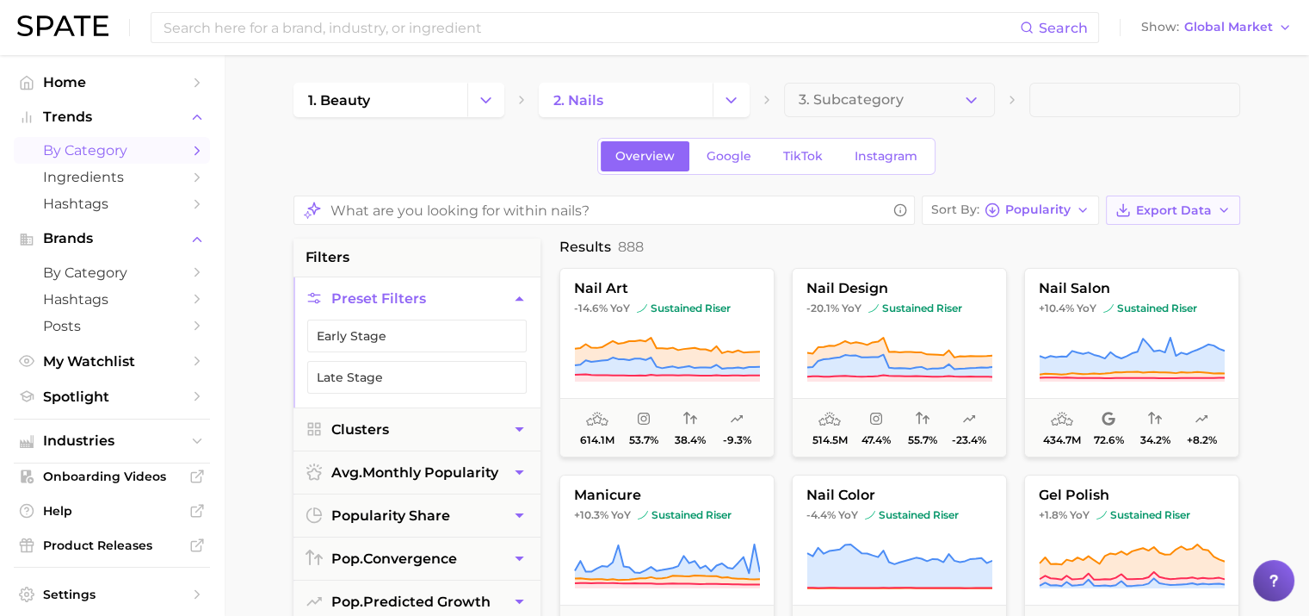
click at [1222, 211] on icon "button" at bounding box center [1224, 210] width 14 height 14
click at [1160, 269] on span "Time Series CSV" at bounding box center [1130, 273] width 101 height 15
click at [1209, 199] on button "Export Data" at bounding box center [1173, 209] width 134 height 29
click at [1084, 204] on icon "button" at bounding box center [1083, 210] width 14 height 14
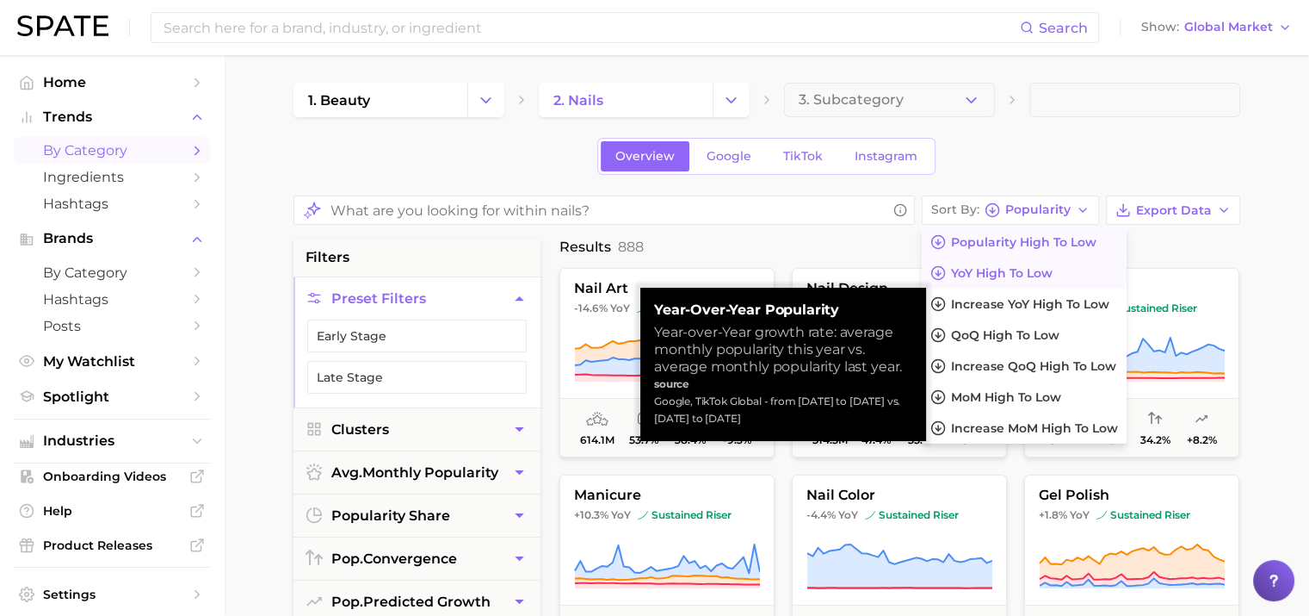
scroll to position [107, 0]
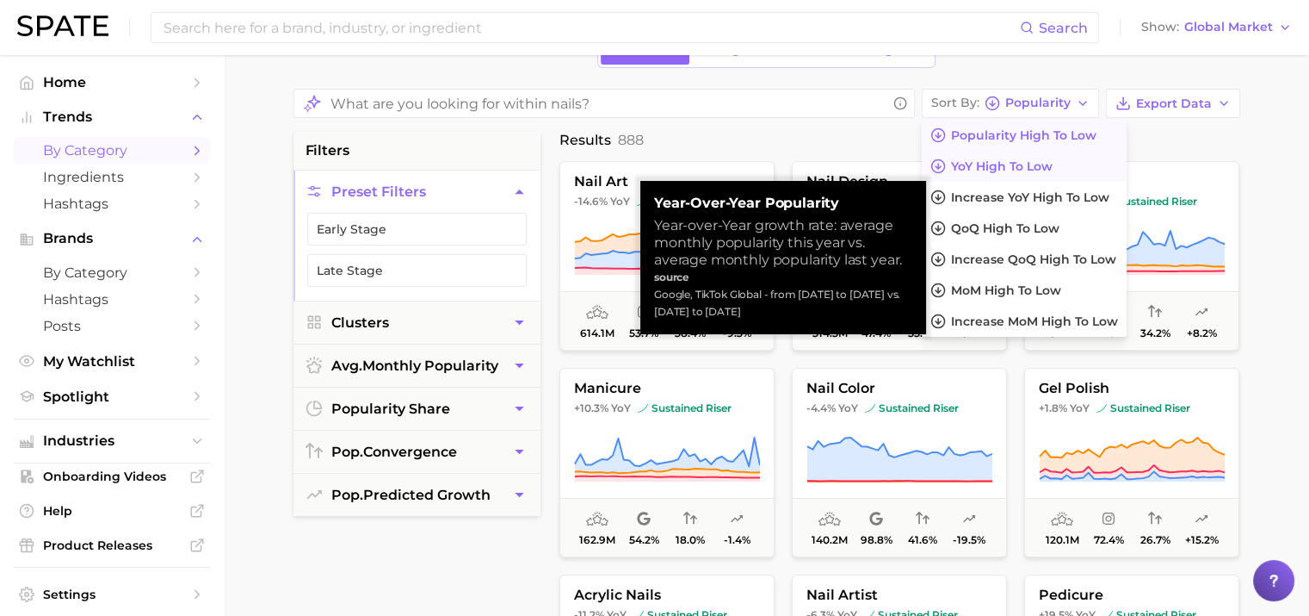
click at [1016, 165] on span "YoY high to low" at bounding box center [1002, 166] width 102 height 15
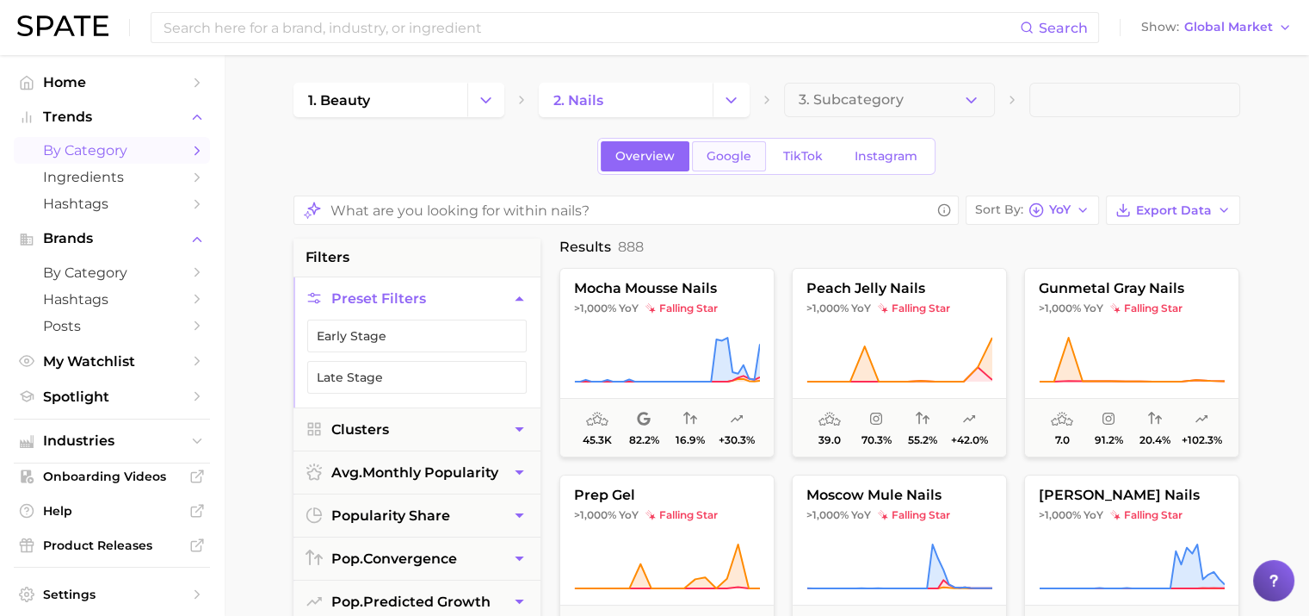
click at [745, 159] on span "Google" at bounding box center [729, 156] width 45 height 15
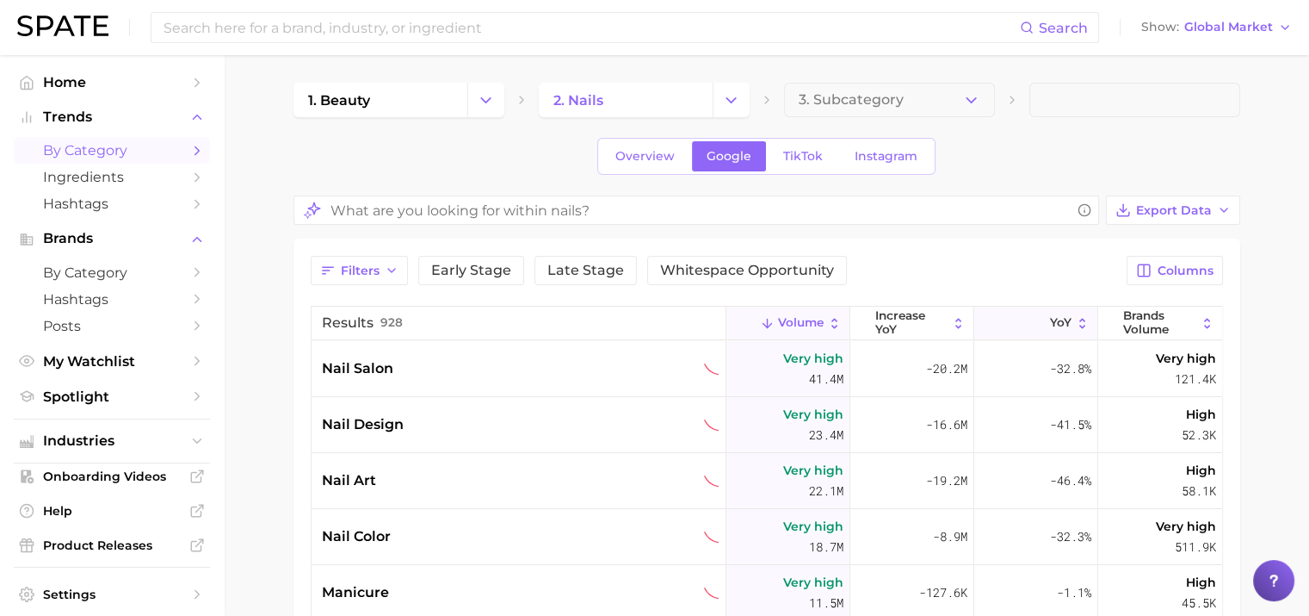
click at [1053, 318] on span "YoY" at bounding box center [1061, 323] width 22 height 14
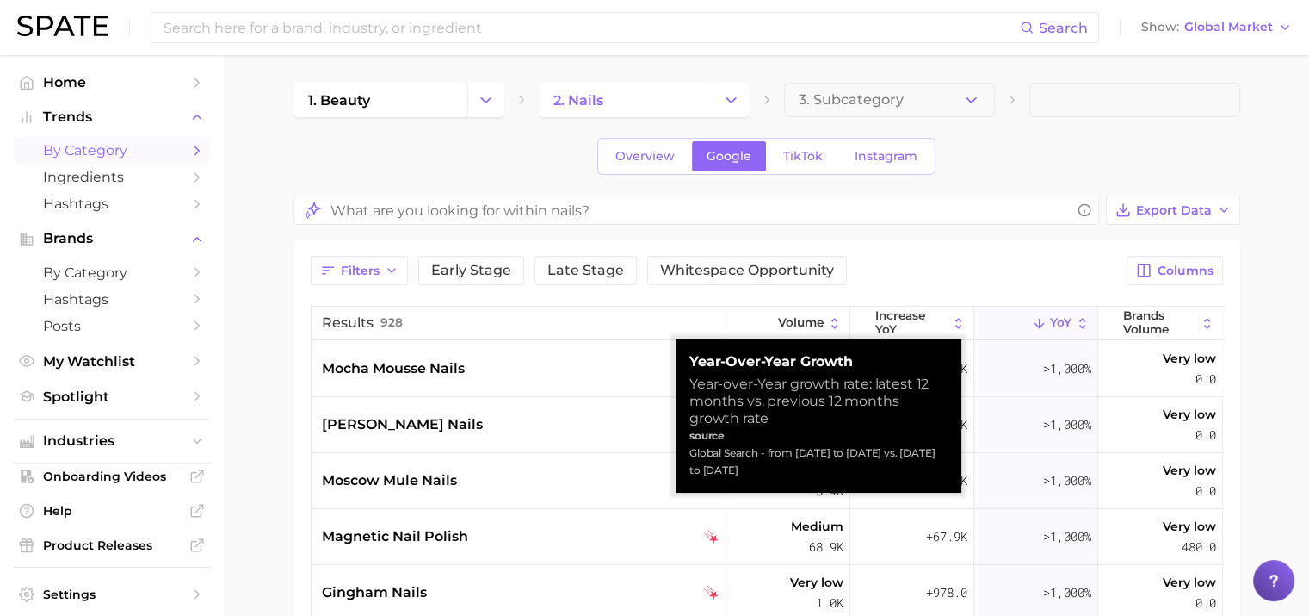
click at [1075, 327] on icon at bounding box center [1082, 323] width 15 height 15
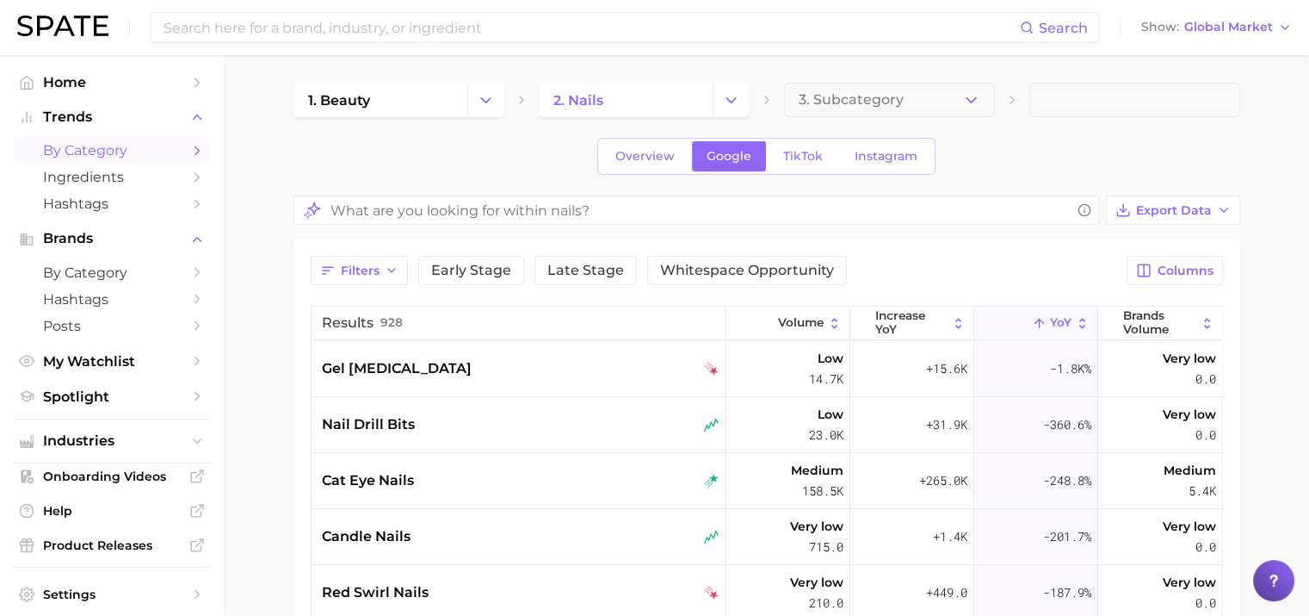
click at [1075, 318] on icon at bounding box center [1082, 323] width 15 height 15
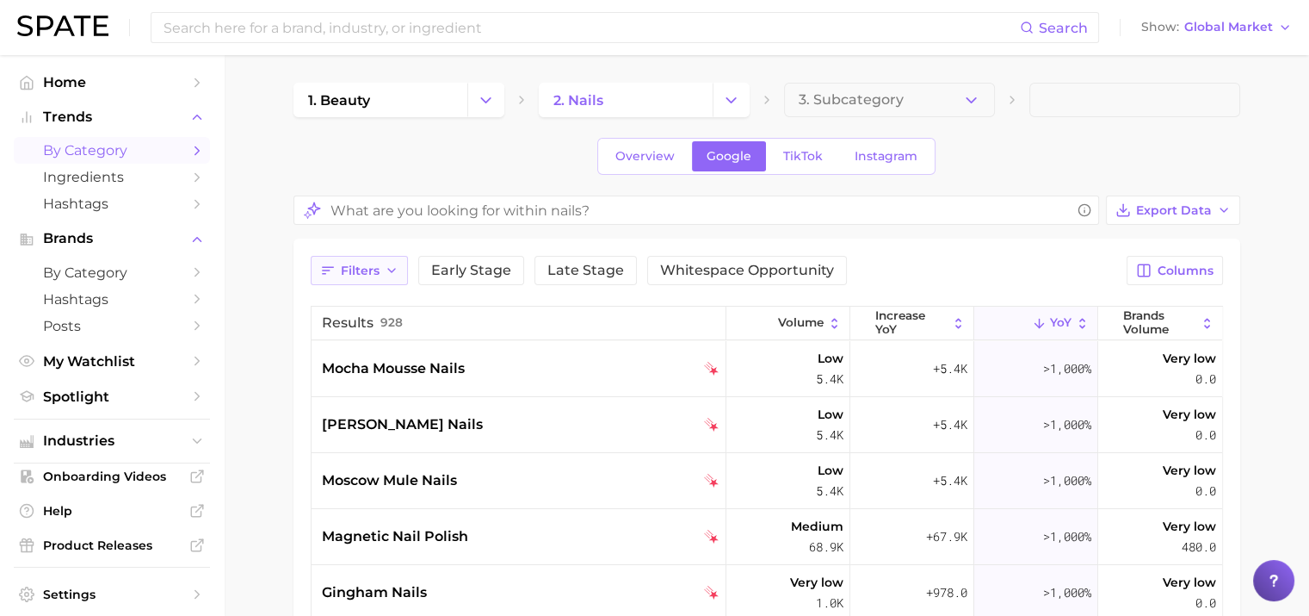
click at [396, 269] on icon "button" at bounding box center [392, 270] width 14 height 14
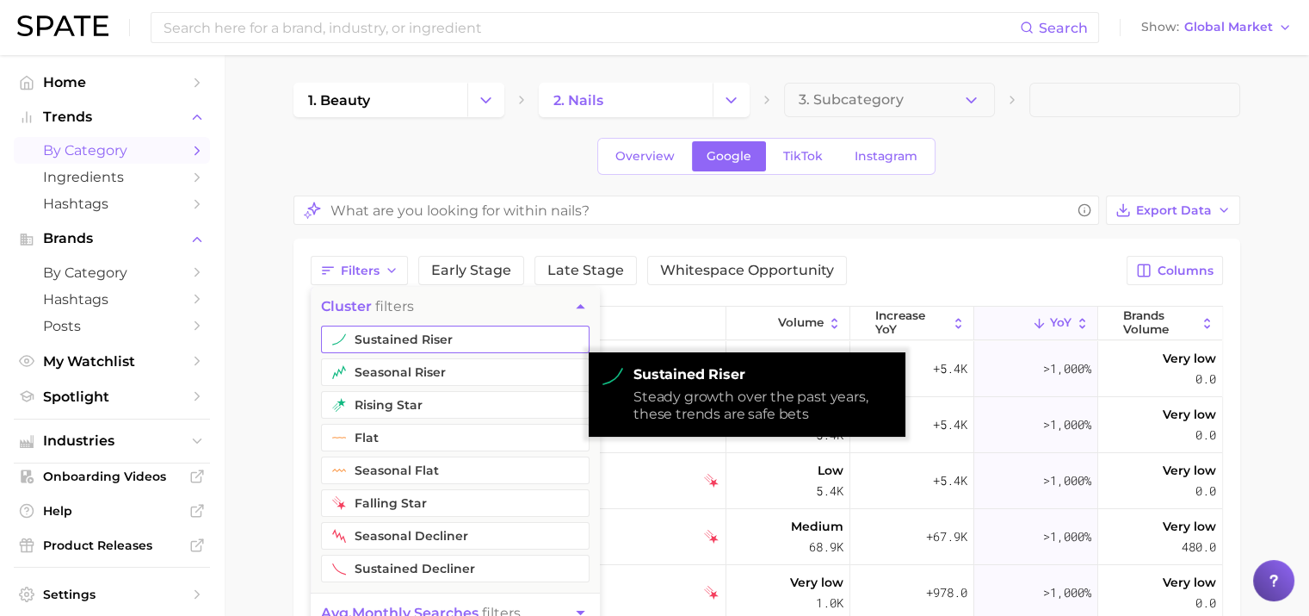
click at [416, 340] on button "sustained riser" at bounding box center [455, 339] width 269 height 28
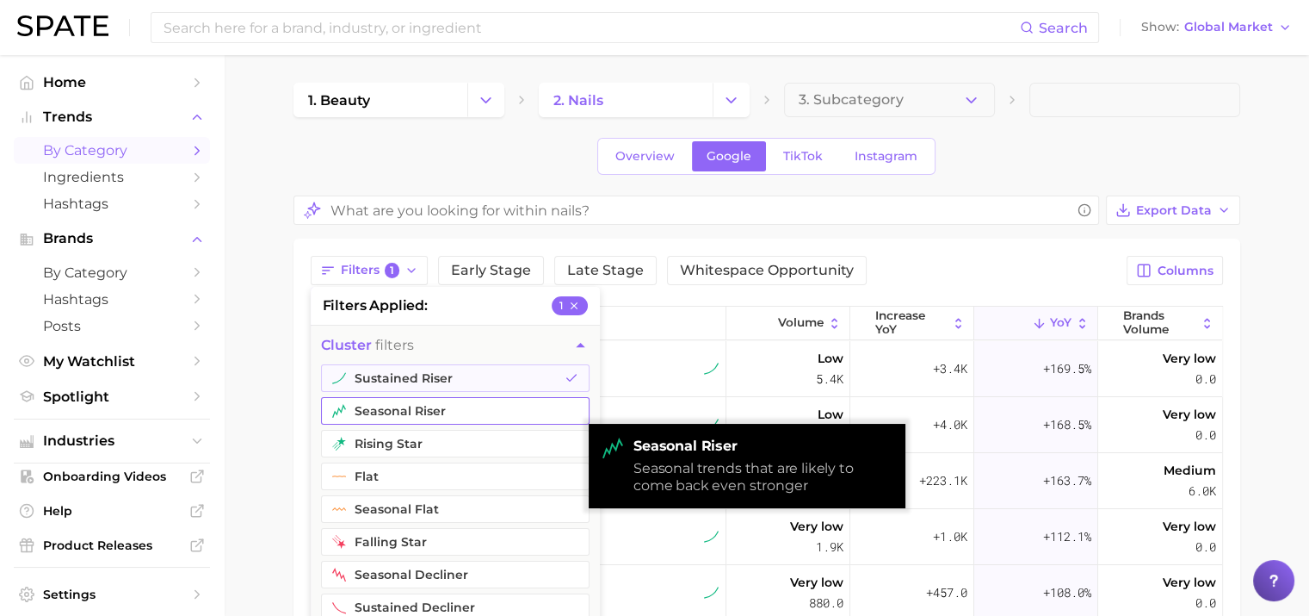
click at [408, 405] on button "seasonal riser" at bounding box center [455, 411] width 269 height 28
click at [409, 431] on button "rising star" at bounding box center [455, 444] width 269 height 28
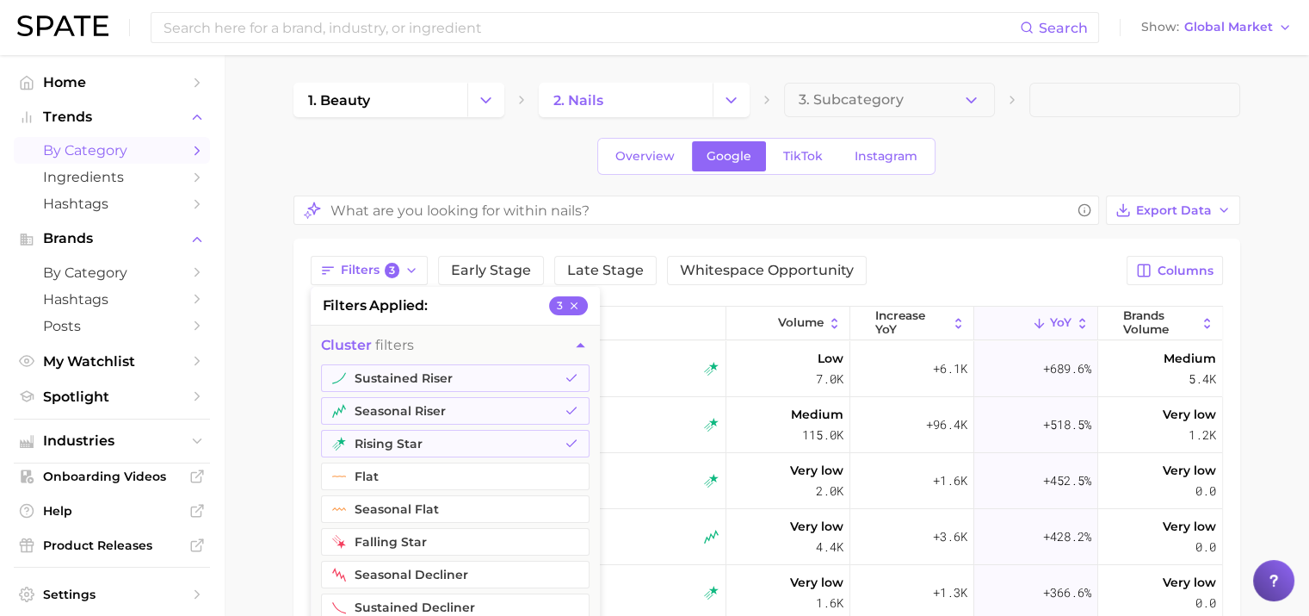
click at [1266, 340] on main "1. beauty 2. nails 3. Subcategory Overview Google TikTok Instagram Export Data …" at bounding box center [767, 539] width 1086 height 969
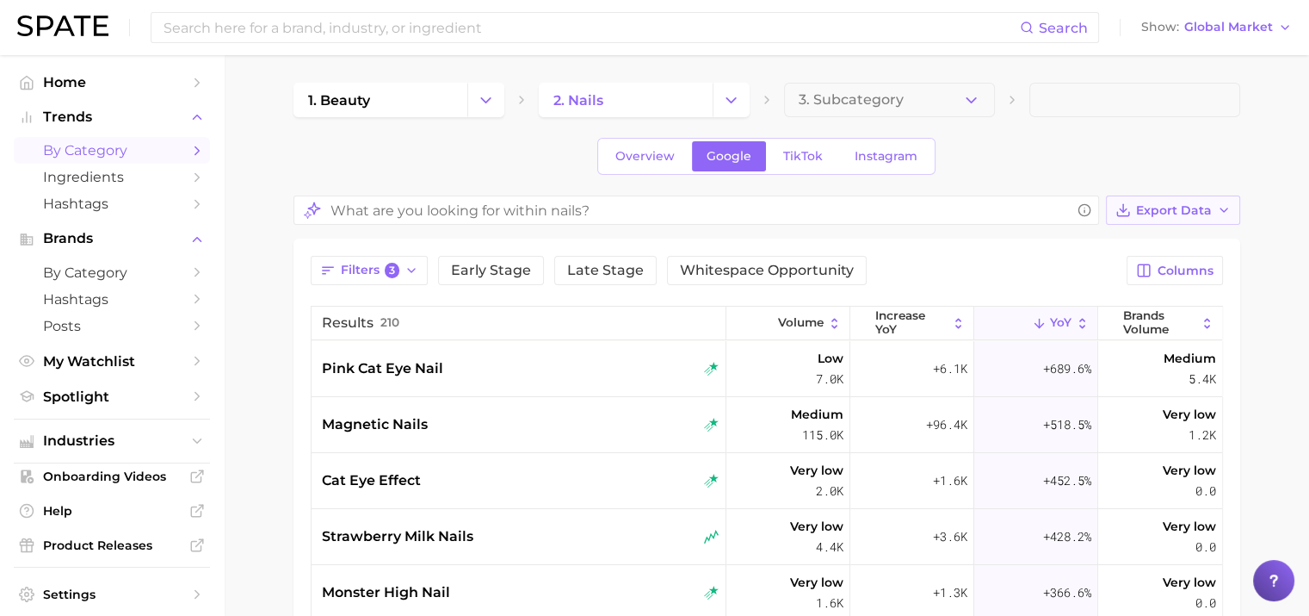
click at [1214, 212] on button "Export Data" at bounding box center [1173, 209] width 134 height 29
click at [1184, 249] on button "Card Data CSV" at bounding box center [1145, 241] width 189 height 31
click at [1281, 343] on main "1. beauty 2. nails 3. Subcategory Overview Google TikTok Instagram Export Data …" at bounding box center [767, 539] width 1086 height 969
click at [377, 373] on span "pink cat eye nail" at bounding box center [382, 368] width 121 height 21
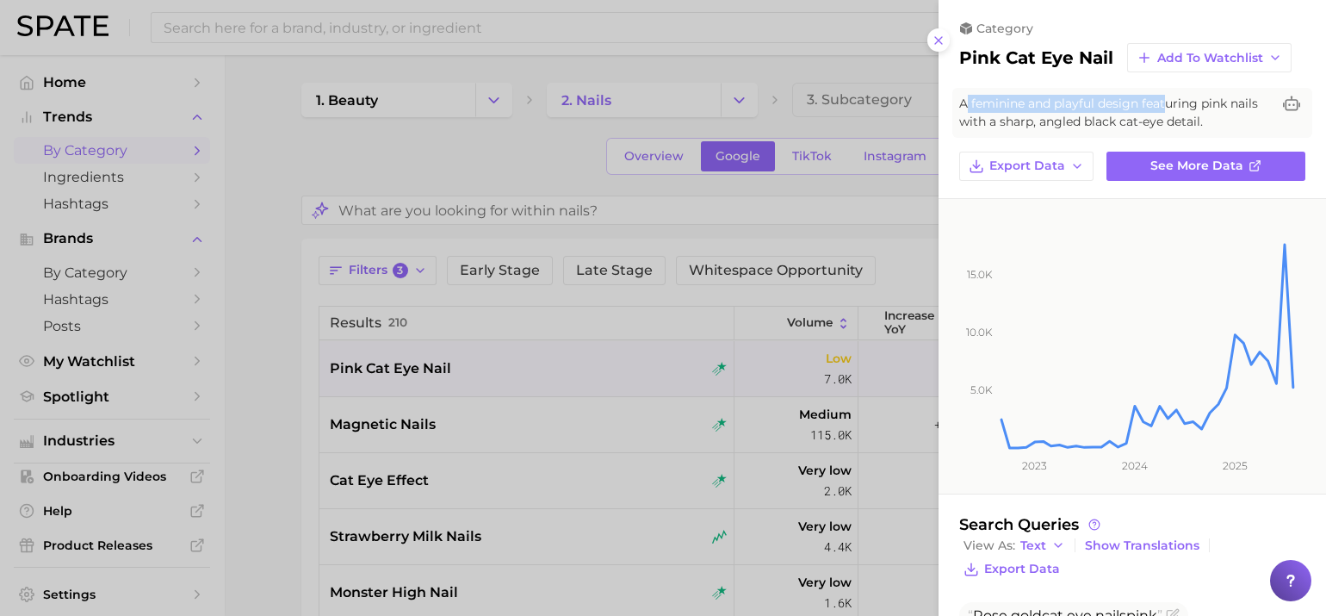
drag, startPoint x: 963, startPoint y: 114, endPoint x: 1164, endPoint y: 108, distance: 200.7
click at [1164, 108] on span "A feminine and playful design featuring pink nails with a sharp, angled black c…" at bounding box center [1115, 113] width 312 height 36
drag, startPoint x: 1164, startPoint y: 108, endPoint x: 1049, endPoint y: 129, distance: 116.5
click at [1050, 129] on span "A feminine and playful design featuring pink nails with a sharp, angled black c…" at bounding box center [1115, 113] width 312 height 36
drag, startPoint x: 960, startPoint y: 116, endPoint x: 1243, endPoint y: 135, distance: 283.9
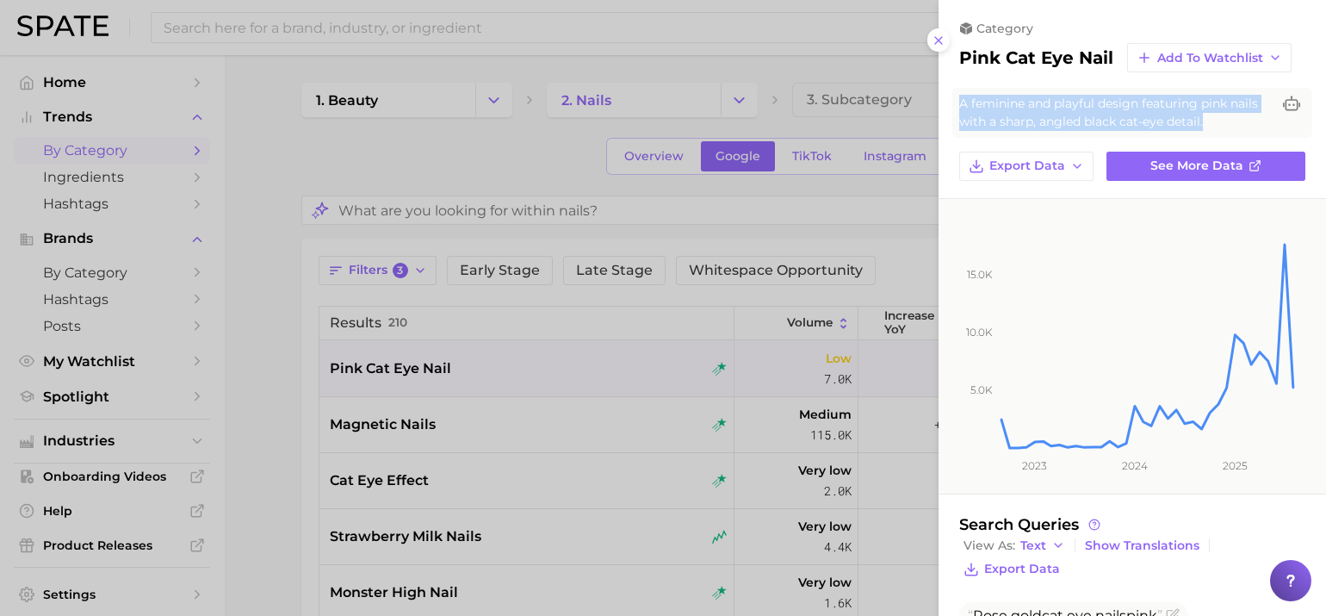
click at [1243, 131] on span "A feminine and playful design featuring pink nails with a sharp, angled black c…" at bounding box center [1115, 113] width 312 height 36
copy span "A feminine and playful design featuring pink nails with a sharp, angled black c…"
click at [501, 423] on div at bounding box center [663, 308] width 1326 height 616
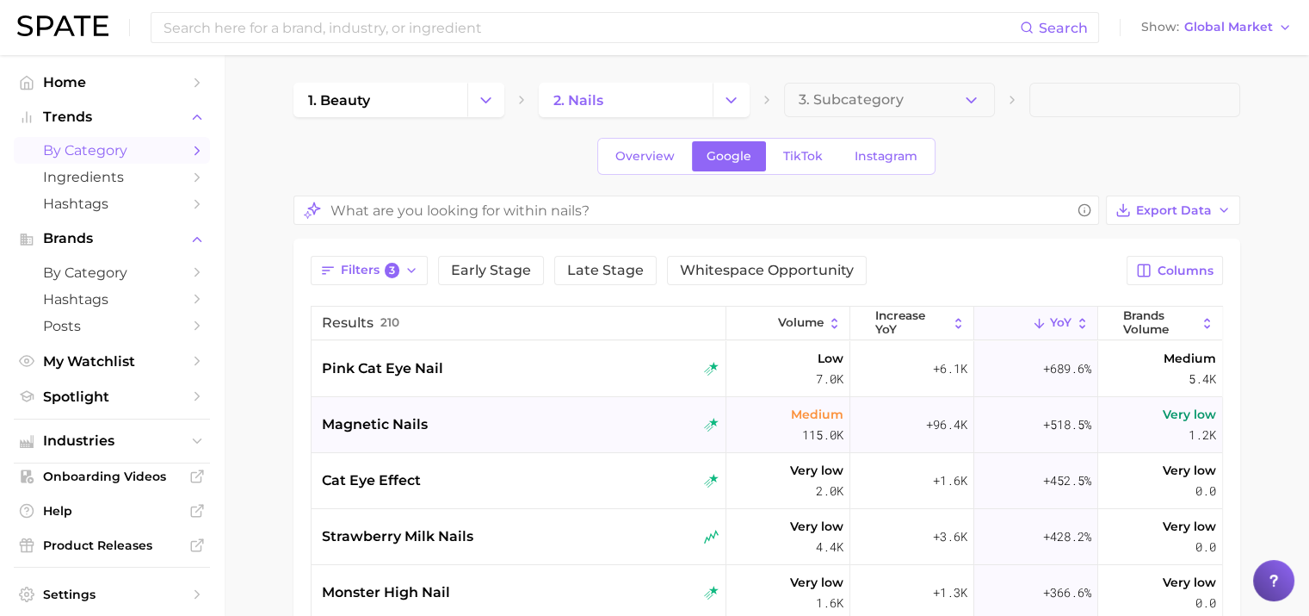
click at [353, 418] on span "magnetic nails" at bounding box center [375, 424] width 106 height 21
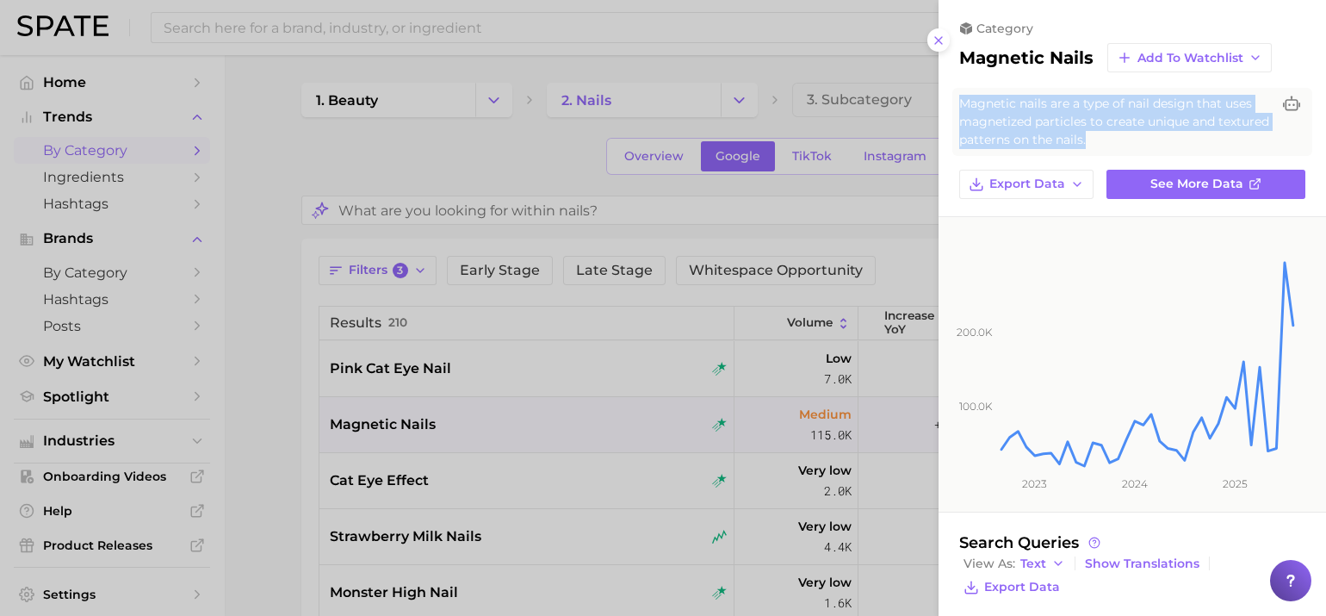
drag, startPoint x: 961, startPoint y: 99, endPoint x: 1162, endPoint y: 144, distance: 206.4
click at [1162, 144] on span "Magnetic nails are a type of nail design that uses magnetized particles to crea…" at bounding box center [1115, 122] width 312 height 54
copy span "Magnetic nails are a type of nail design that uses magnetized particles to crea…"
drag, startPoint x: 931, startPoint y: 34, endPoint x: 858, endPoint y: 108, distance: 104.1
click at [930, 34] on button at bounding box center [938, 39] width 23 height 23
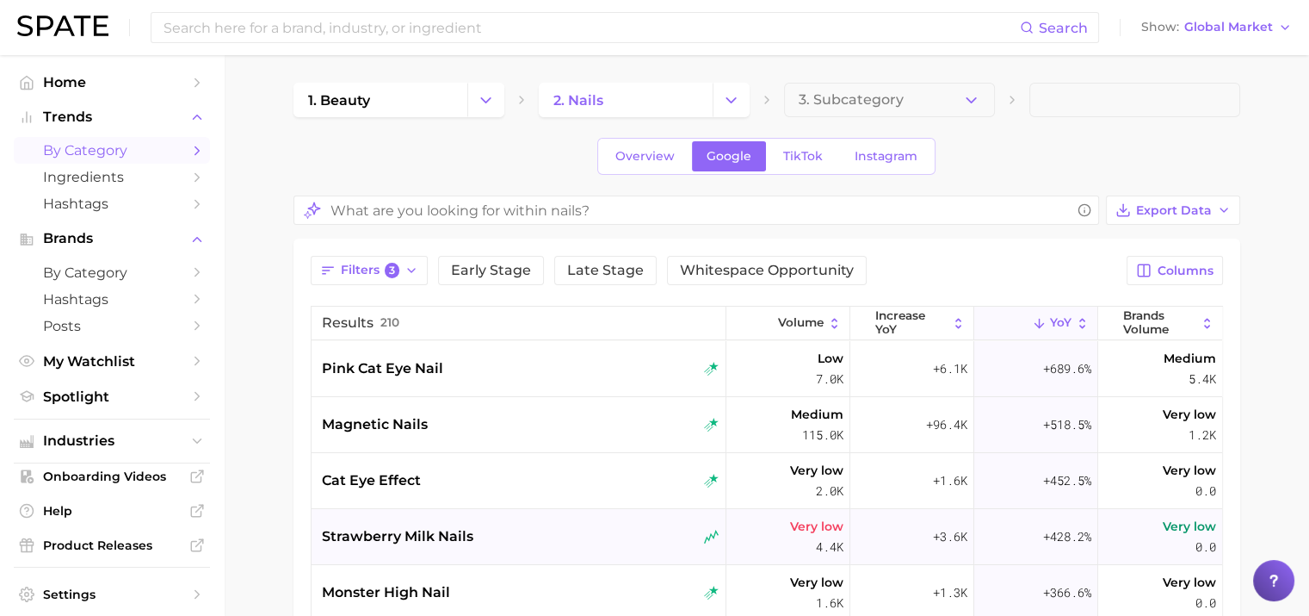
click at [419, 540] on span "strawberry milk nails" at bounding box center [398, 536] width 152 height 21
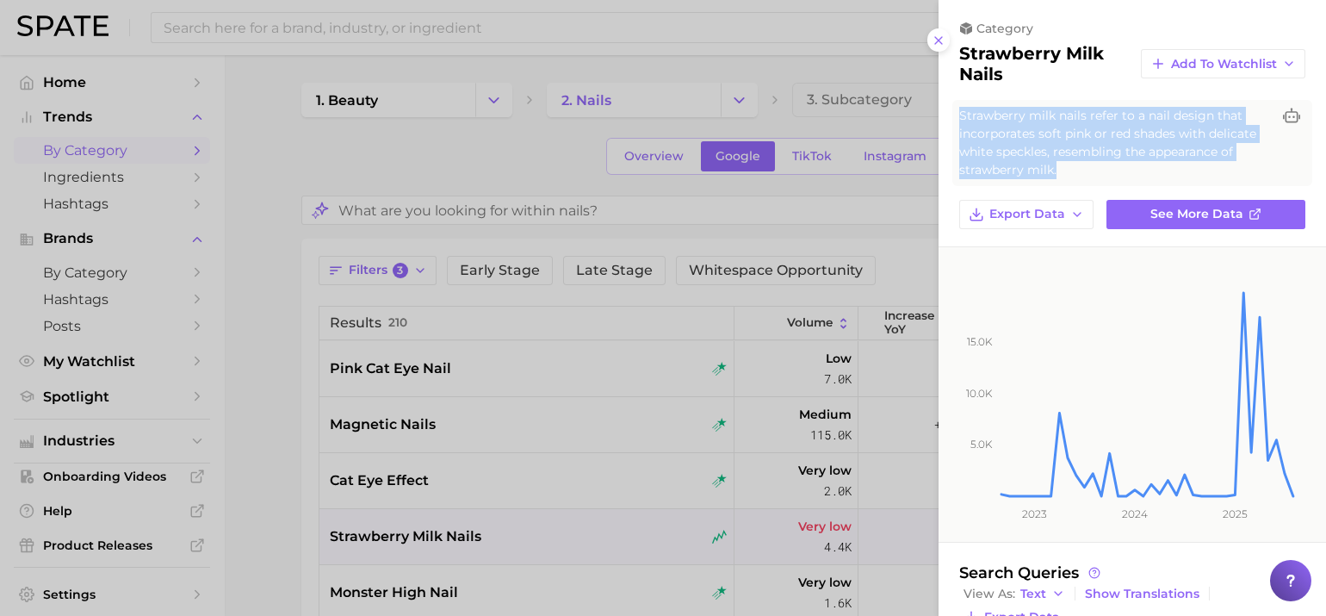
drag, startPoint x: 960, startPoint y: 115, endPoint x: 1172, endPoint y: 173, distance: 219.5
click at [1172, 173] on span "Strawberry milk nails refer to a nail design that incorporates soft pink or red…" at bounding box center [1115, 143] width 312 height 72
copy span "Strawberry milk nails refer to a nail design that incorporates soft pink or red…"
click at [594, 337] on div at bounding box center [663, 308] width 1326 height 616
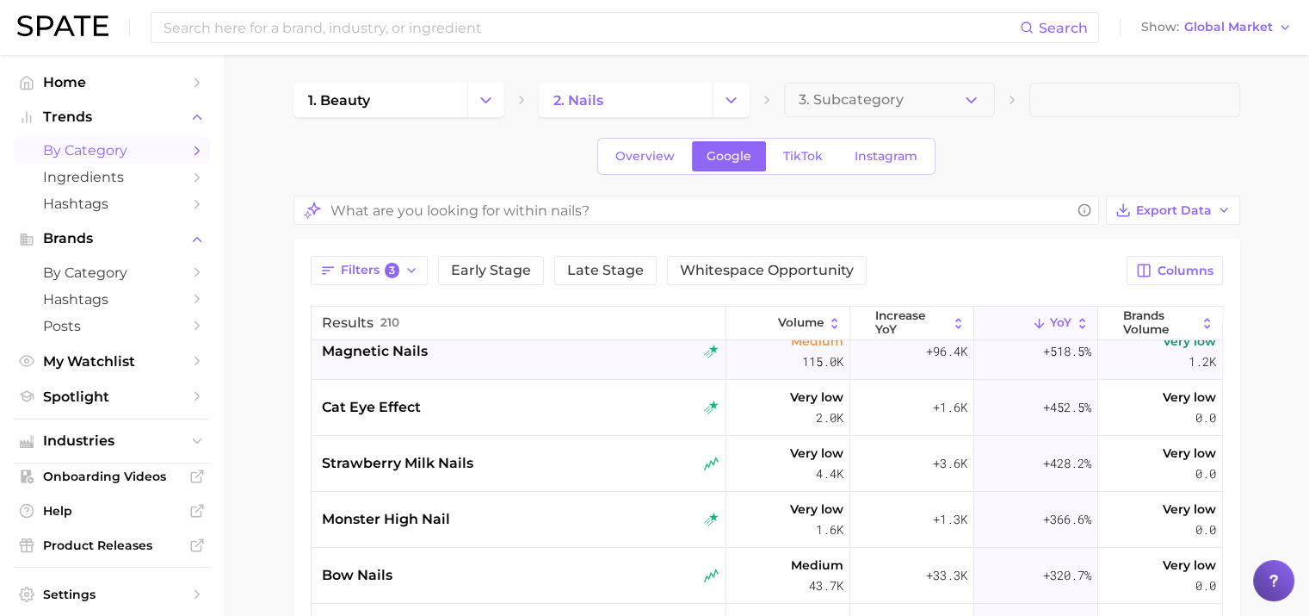
scroll to position [107, 0]
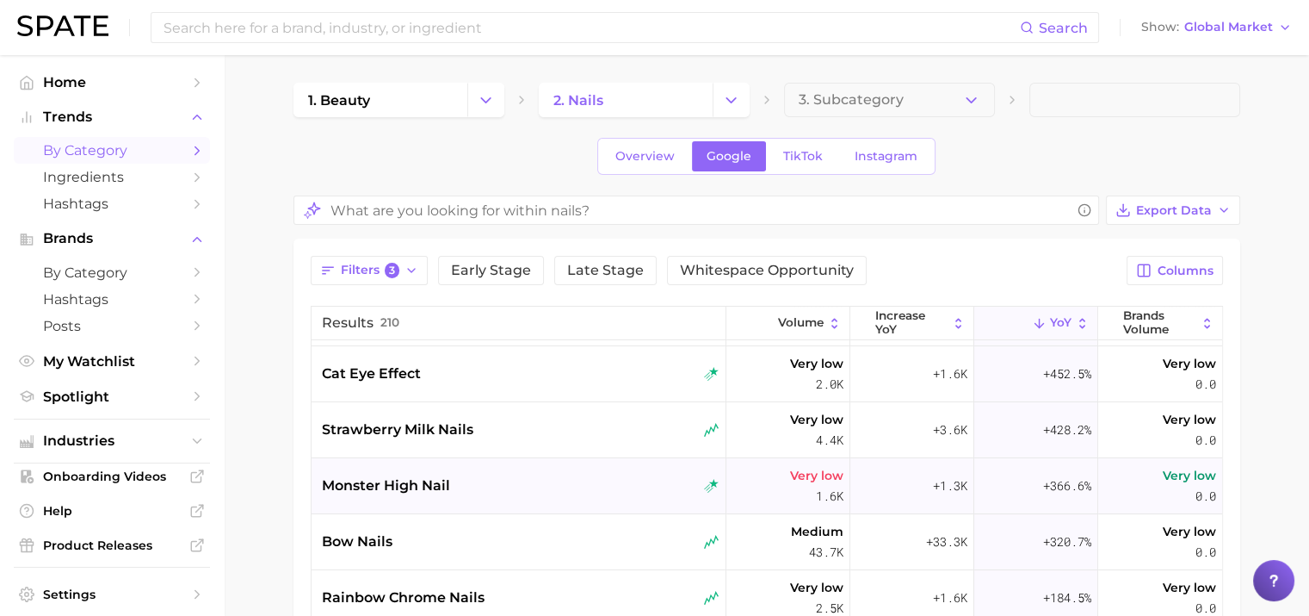
click at [388, 489] on span "monster high nail" at bounding box center [386, 485] width 128 height 21
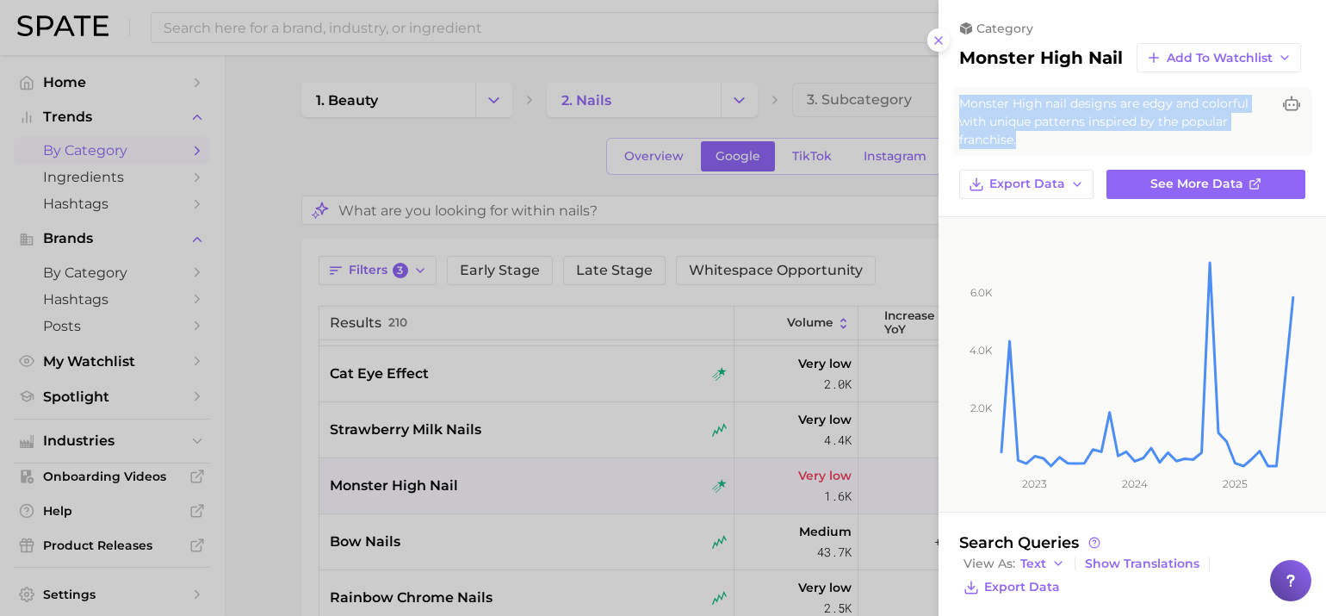
drag, startPoint x: 962, startPoint y: 114, endPoint x: 1039, endPoint y: 151, distance: 84.7
click at [1039, 149] on span "Monster High nail designs are edgy and colorful with unique patterns inspired b…" at bounding box center [1115, 122] width 312 height 54
copy span "Monster High nail designs are edgy and colorful with unique patterns inspired b…"
click at [263, 412] on div at bounding box center [663, 308] width 1326 height 616
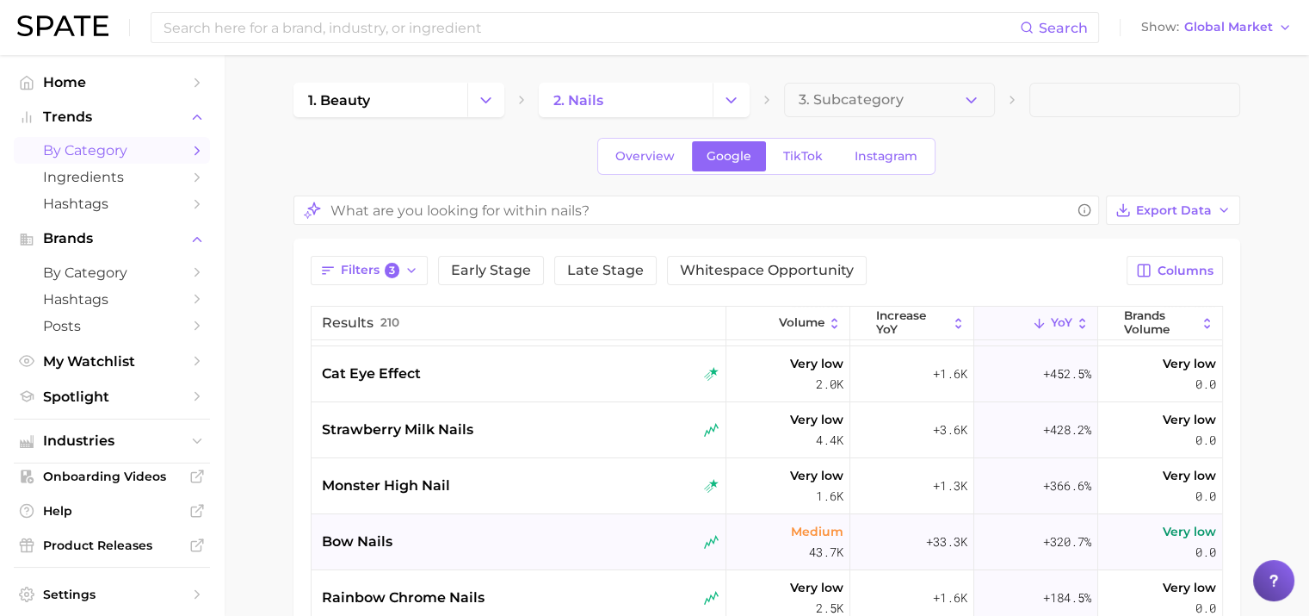
click at [353, 540] on span "bow nails" at bounding box center [357, 541] width 71 height 21
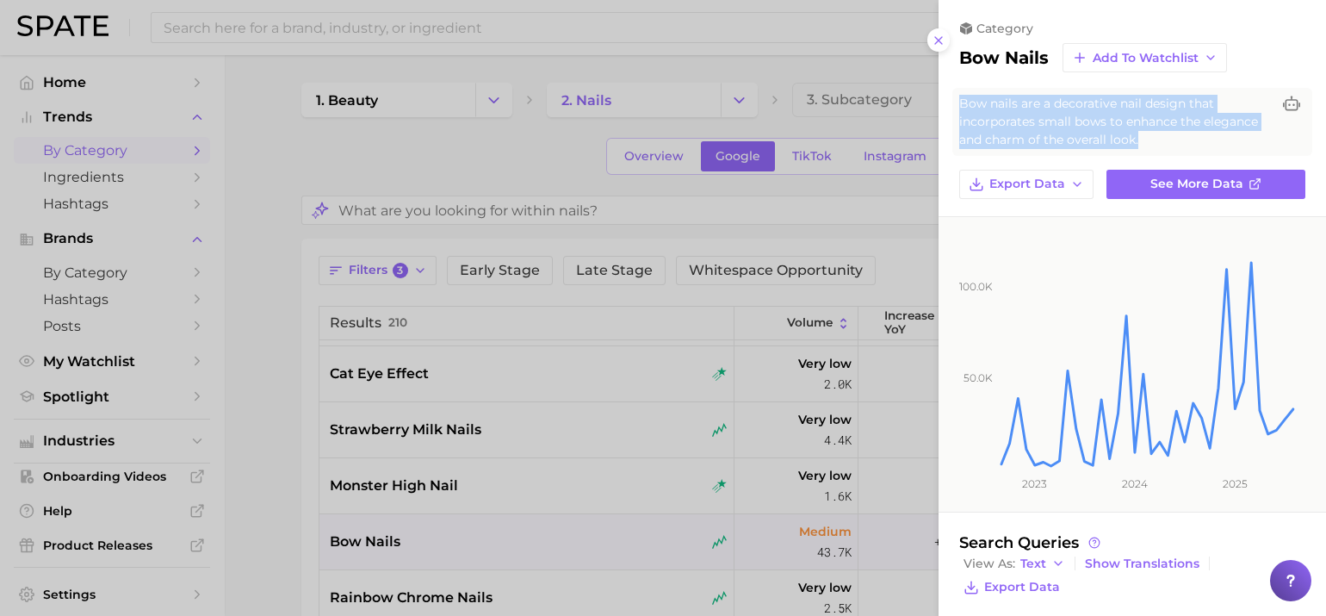
drag, startPoint x: 960, startPoint y: 101, endPoint x: 1213, endPoint y: 142, distance: 256.5
click at [1213, 142] on span "Bow nails are a decorative nail design that incorporates small bows to enhance …" at bounding box center [1115, 122] width 312 height 54
copy span "Bow nails are a decorative nail design that incorporates small bows to enhance …"
click at [944, 42] on icon at bounding box center [938, 41] width 14 height 14
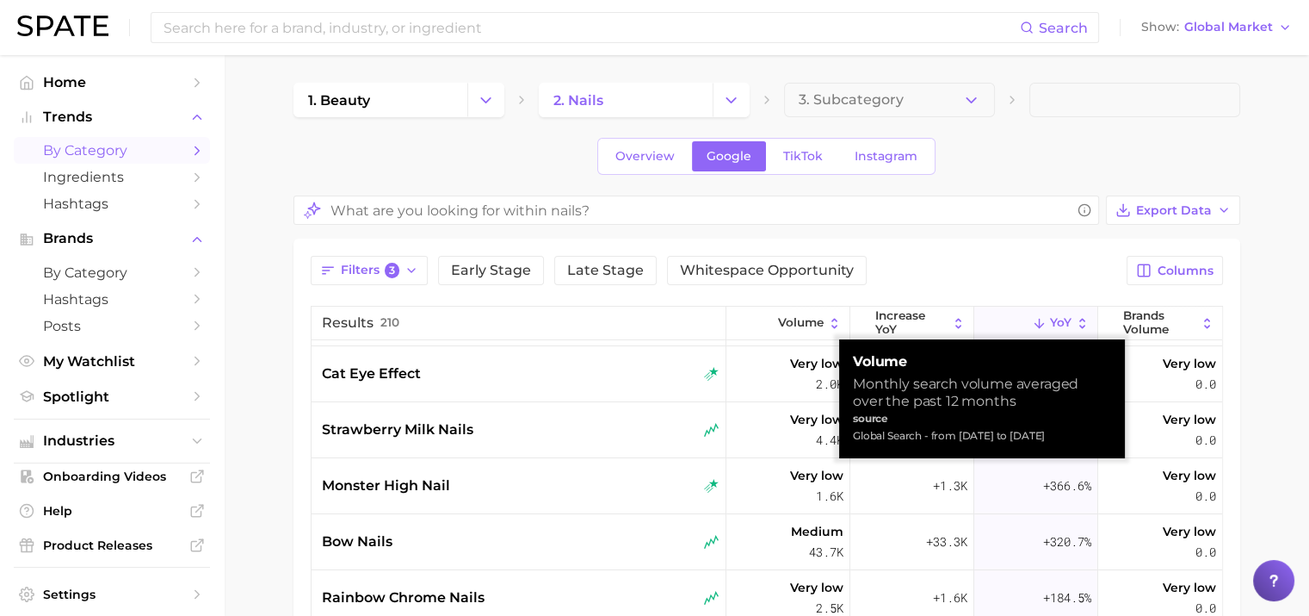
drag, startPoint x: 930, startPoint y: 435, endPoint x: 1068, endPoint y: 438, distance: 137.8
click at [1068, 438] on div "Global Search - from [DATE] to [DATE]" at bounding box center [982, 435] width 258 height 17
drag, startPoint x: 1068, startPoint y: 438, endPoint x: 1055, endPoint y: 435, distance: 13.4
copy div "from [DATE] to [DATE]"
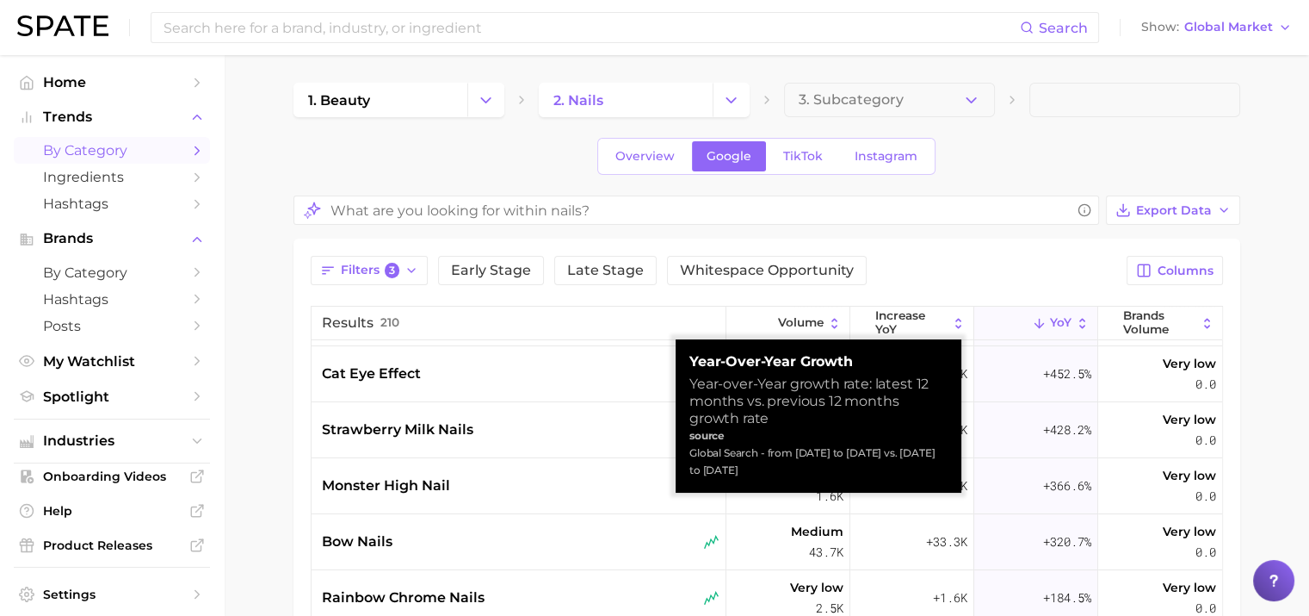
click at [789, 476] on div "Global Search - from [DATE] to [DATE] vs. [DATE] to [DATE]" at bounding box center [819, 461] width 258 height 34
copy div "from [DATE] to [DATE] vs. [DATE] to [DATE]"
